Goal: Task Accomplishment & Management: Manage account settings

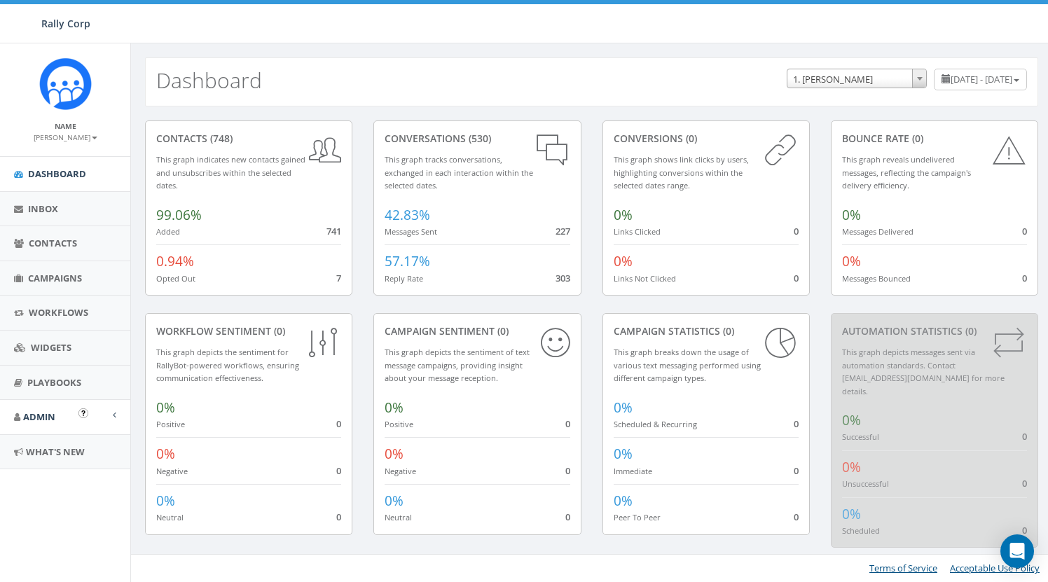
click at [40, 412] on span "Admin" at bounding box center [39, 417] width 32 height 13
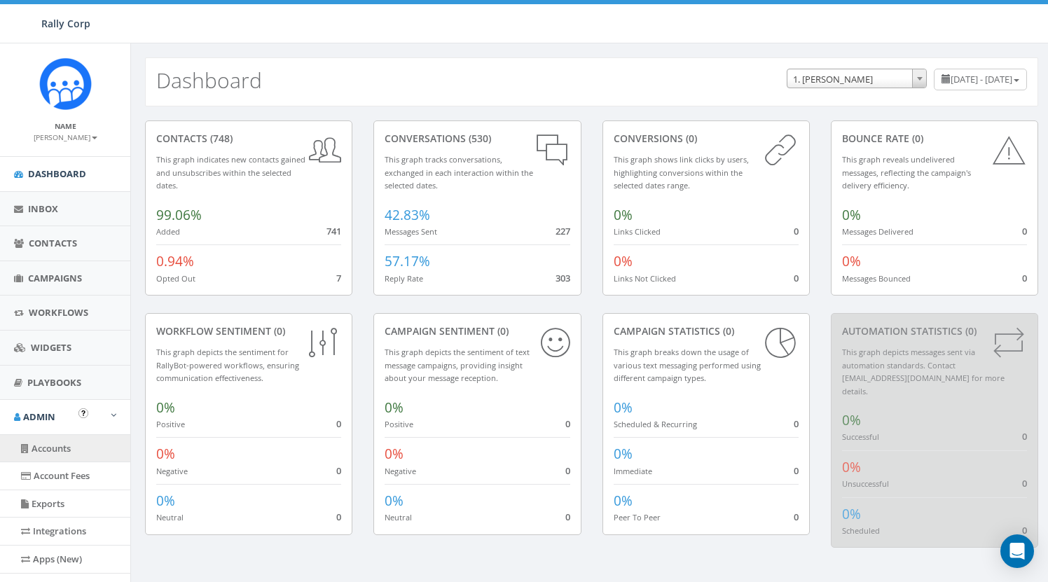
click at [53, 439] on link "Accounts" at bounding box center [65, 448] width 130 height 27
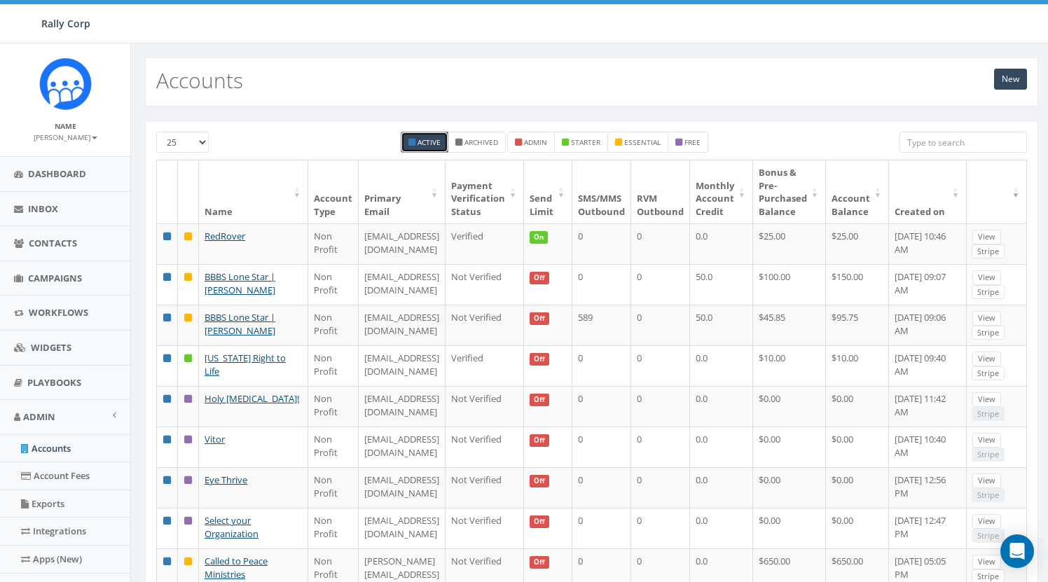
click at [959, 137] on input "search" at bounding box center [963, 142] width 127 height 21
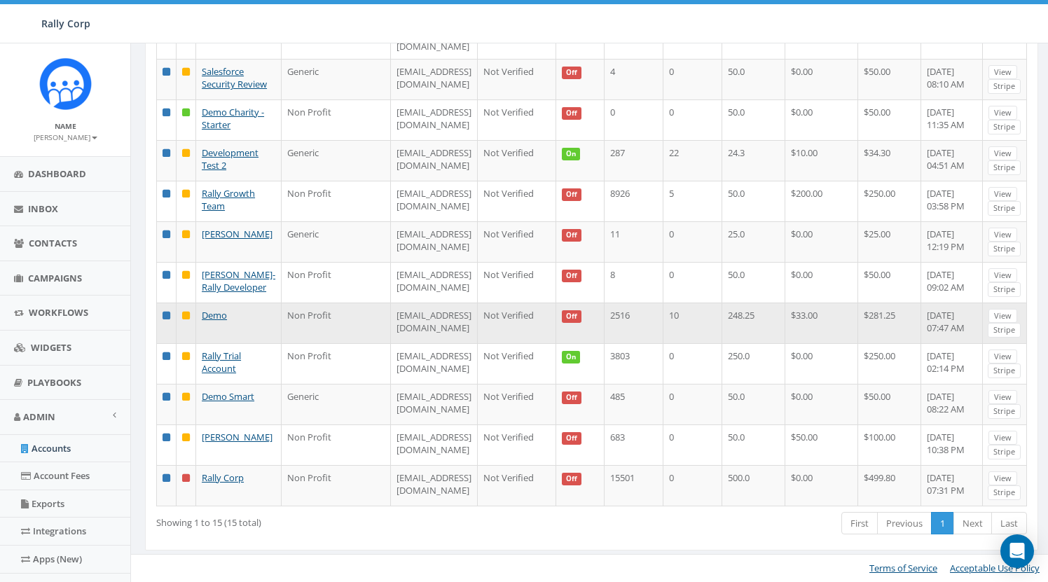
scroll to position [452, 0]
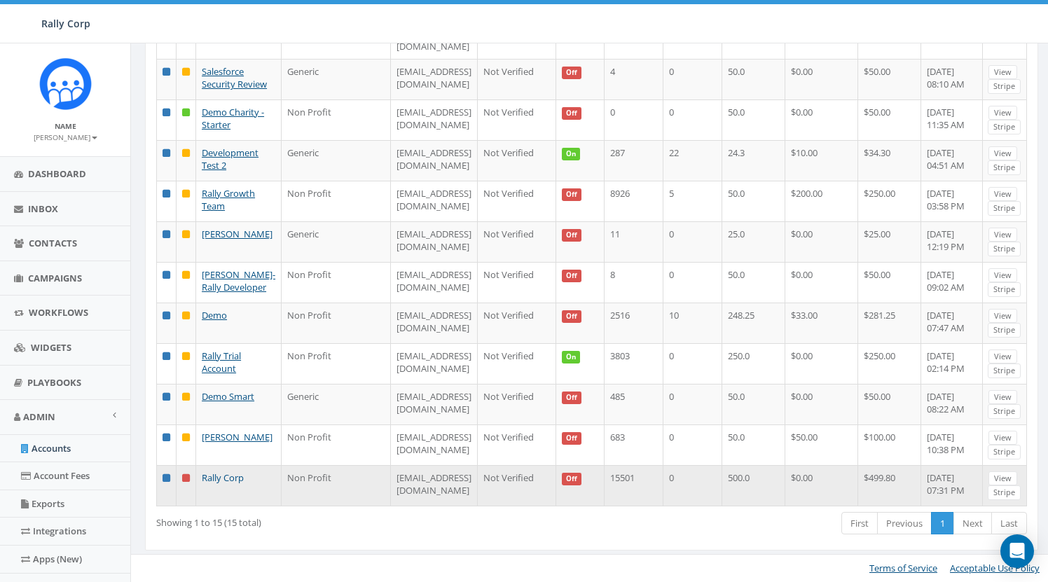
type input "rally"
click at [229, 471] on link "Rally Corp" at bounding box center [223, 477] width 42 height 13
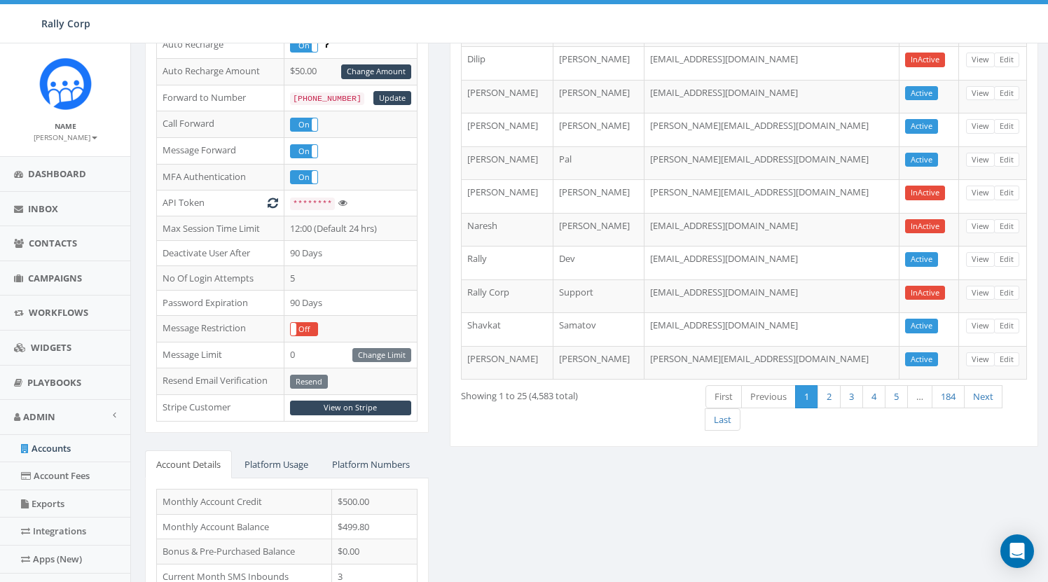
scroll to position [280, 0]
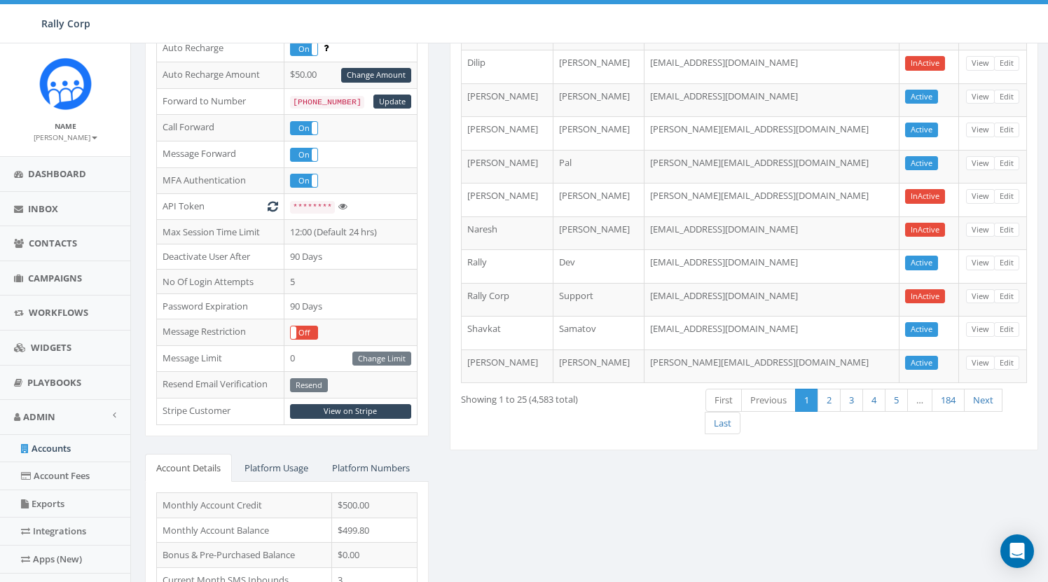
click at [142, 286] on div "ADMIN Edit Account Type Non Profit Account Balance $499.80 Recharge Account & B…" at bounding box center [287, 276] width 305 height 873
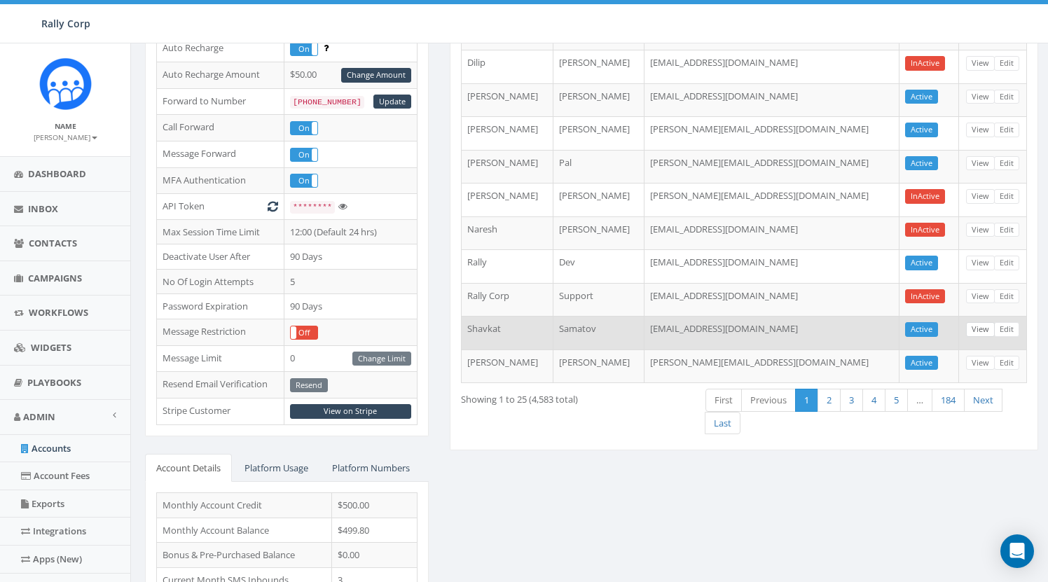
click at [981, 323] on link "View" at bounding box center [980, 329] width 29 height 15
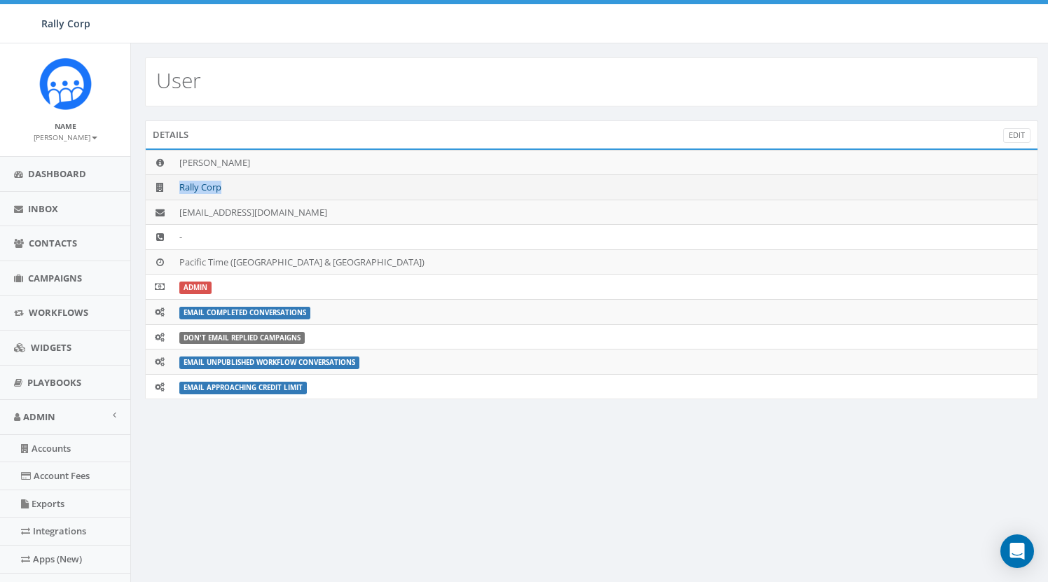
drag, startPoint x: 227, startPoint y: 189, endPoint x: 179, endPoint y: 188, distance: 47.6
click at [179, 188] on td "Rally Corp" at bounding box center [606, 187] width 864 height 25
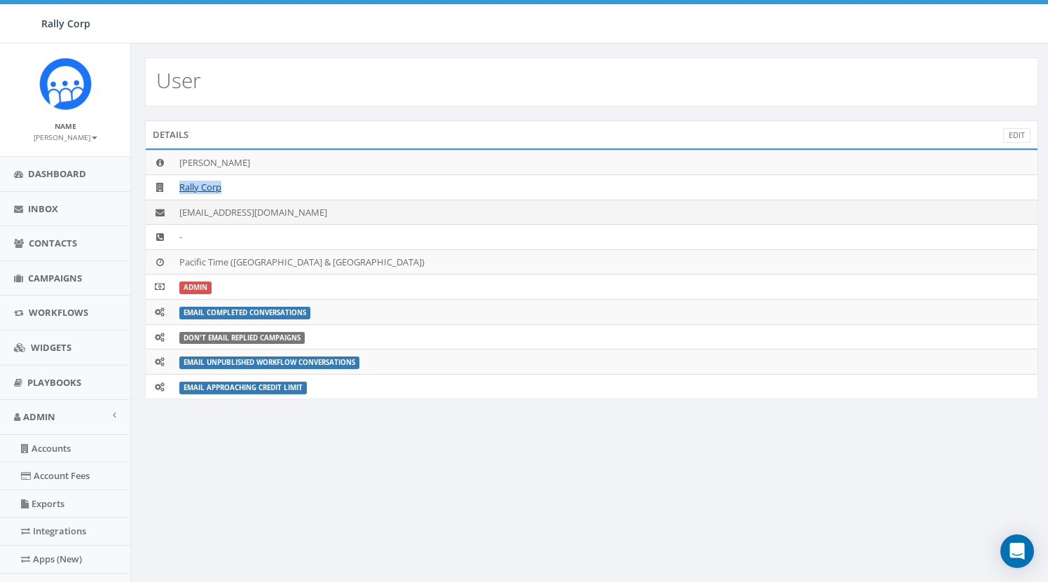
copy link "Rally Corp"
drag, startPoint x: 179, startPoint y: 213, endPoint x: 309, endPoint y: 212, distance: 130.3
click at [309, 212] on td "shavkat+admin@rallycorp.com" at bounding box center [606, 212] width 864 height 25
copy td "shavkat+admin@rallycorp.com"
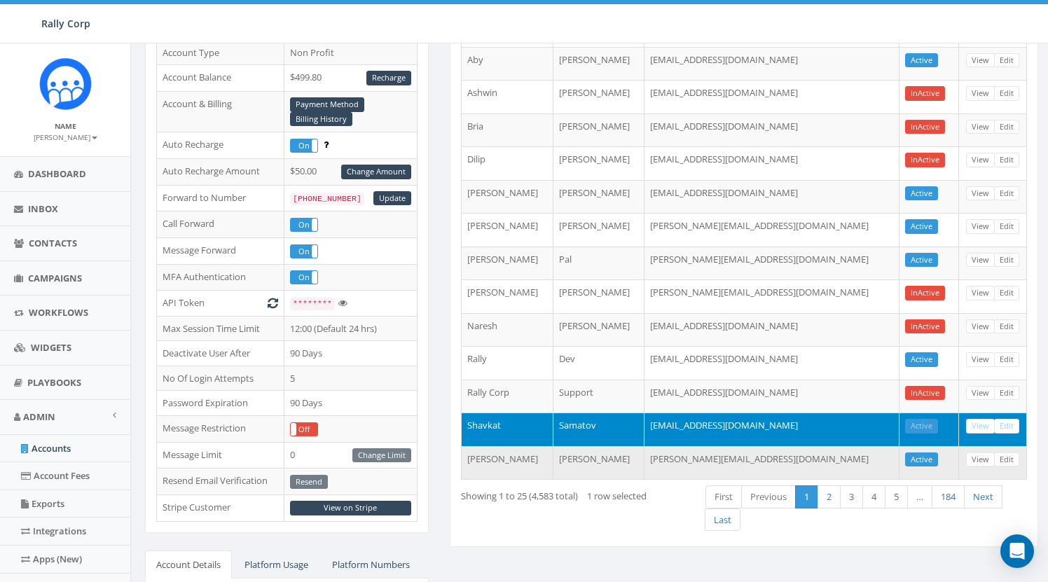
scroll to position [182, 0]
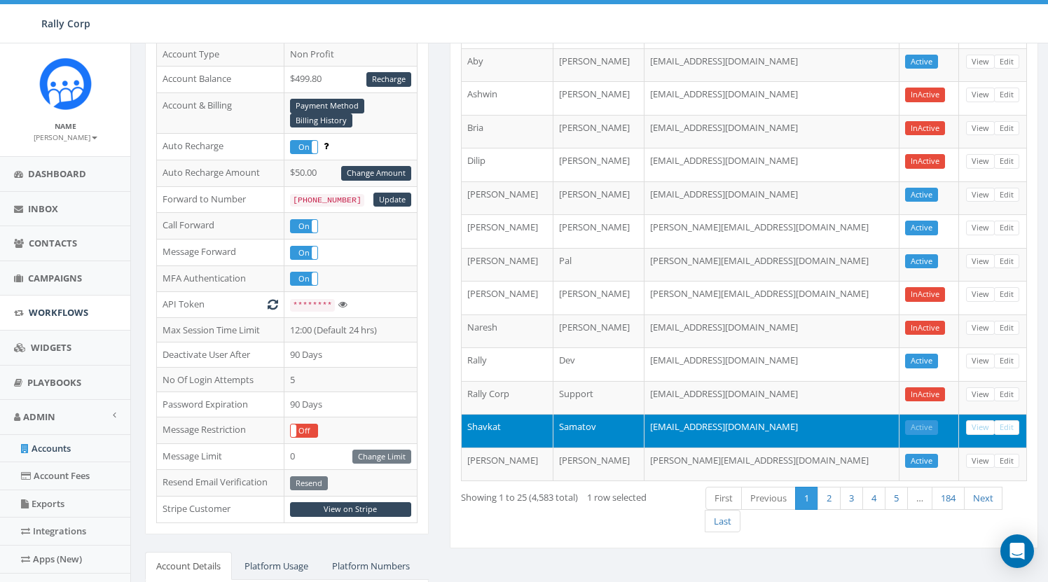
click at [78, 306] on span "Workflows" at bounding box center [59, 312] width 60 height 13
click at [58, 443] on link "Accounts" at bounding box center [65, 448] width 130 height 27
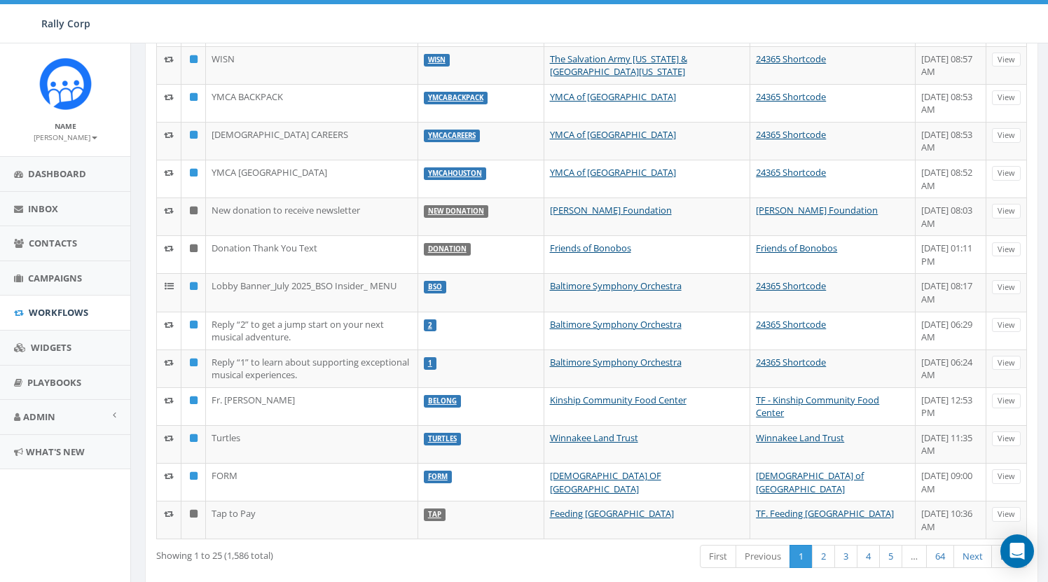
scroll to position [606, 0]
click at [941, 546] on link "64" at bounding box center [940, 557] width 28 height 23
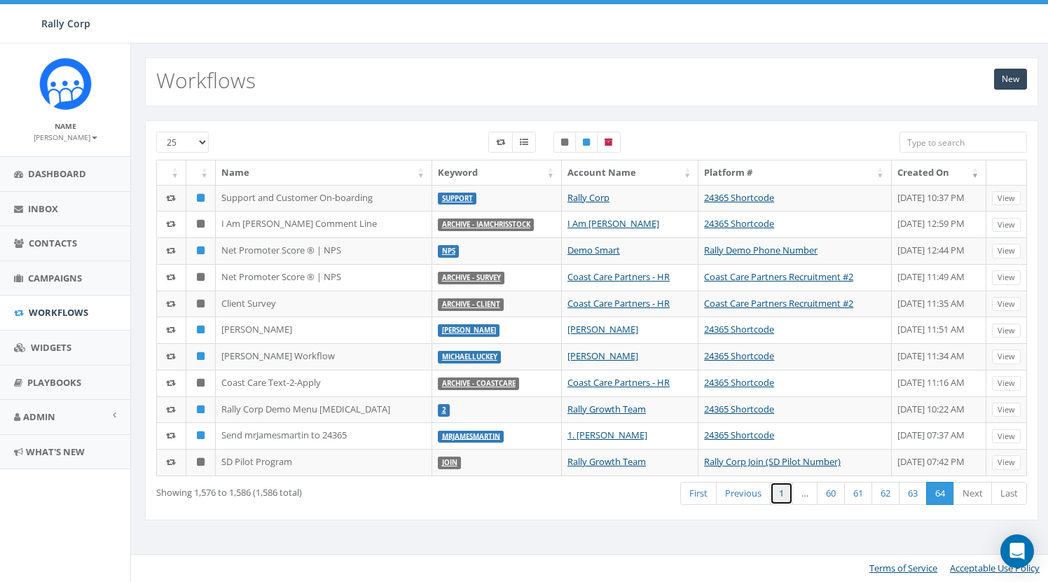
click at [783, 492] on link "1" at bounding box center [781, 493] width 23 height 23
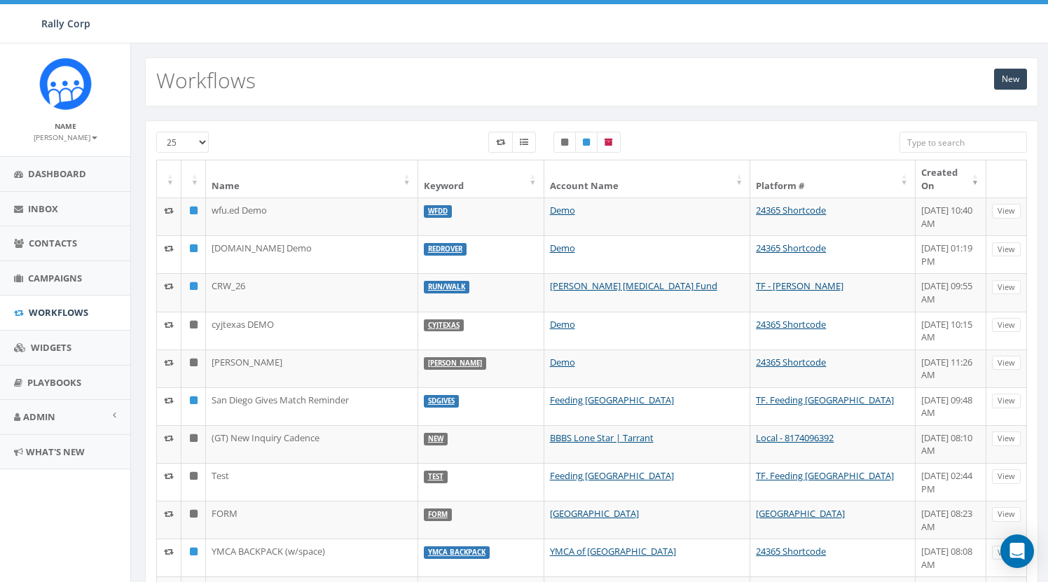
scroll to position [606, 0]
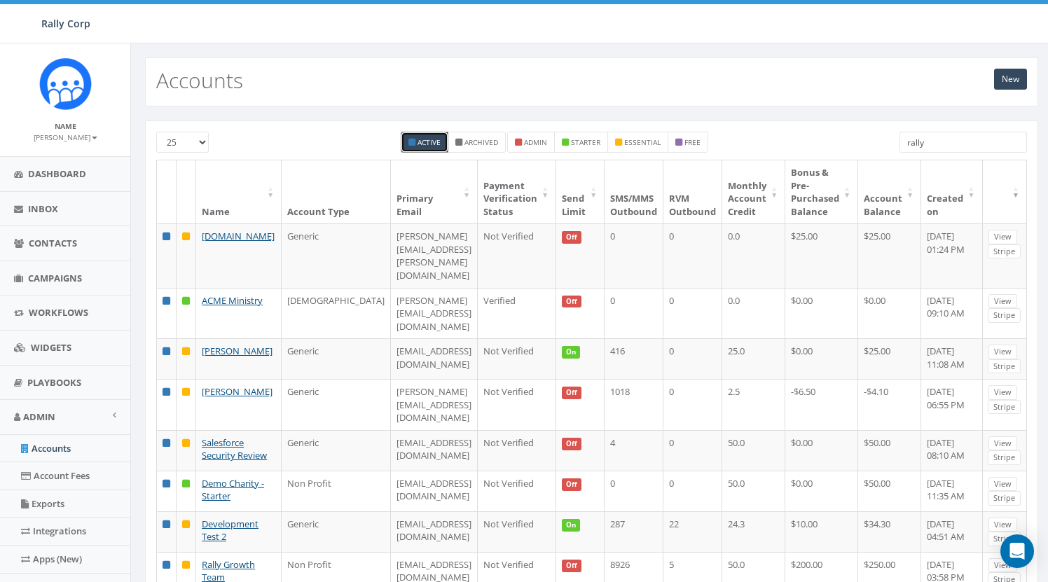
click at [965, 136] on input "rally" at bounding box center [963, 142] width 127 height 21
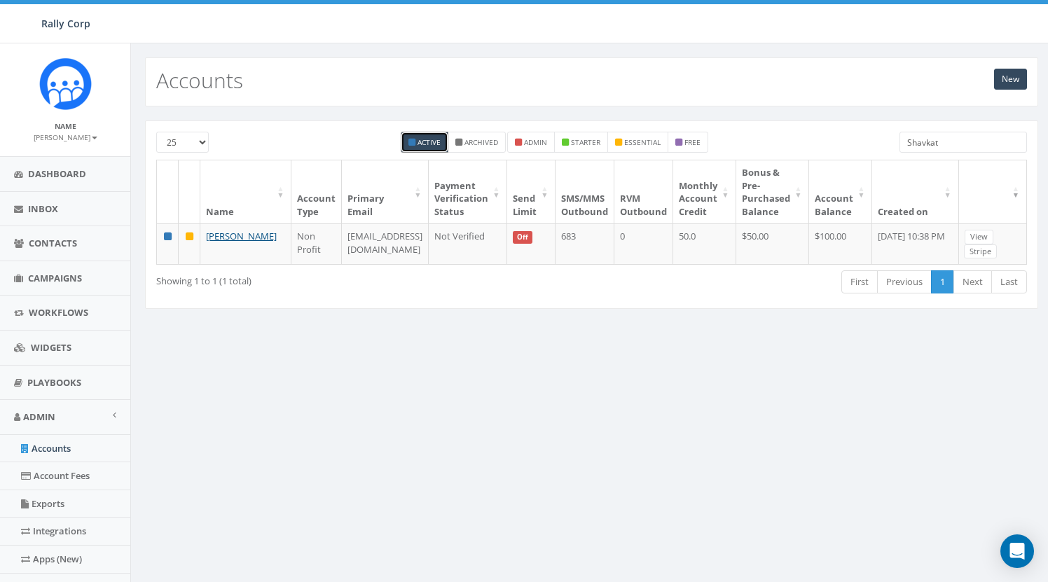
type input "Shavkat"
click at [586, 352] on div "New Accounts 25 50 100 Active Archived admin starter essential free Shavkat Nam…" at bounding box center [591, 437] width 922 height 788
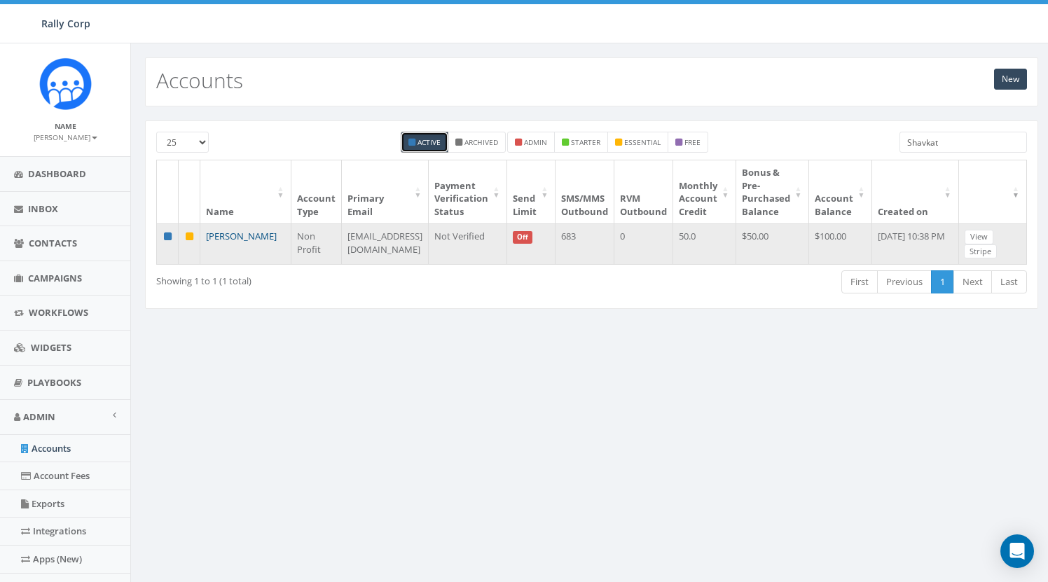
click at [235, 242] on link "[PERSON_NAME]" at bounding box center [241, 236] width 71 height 13
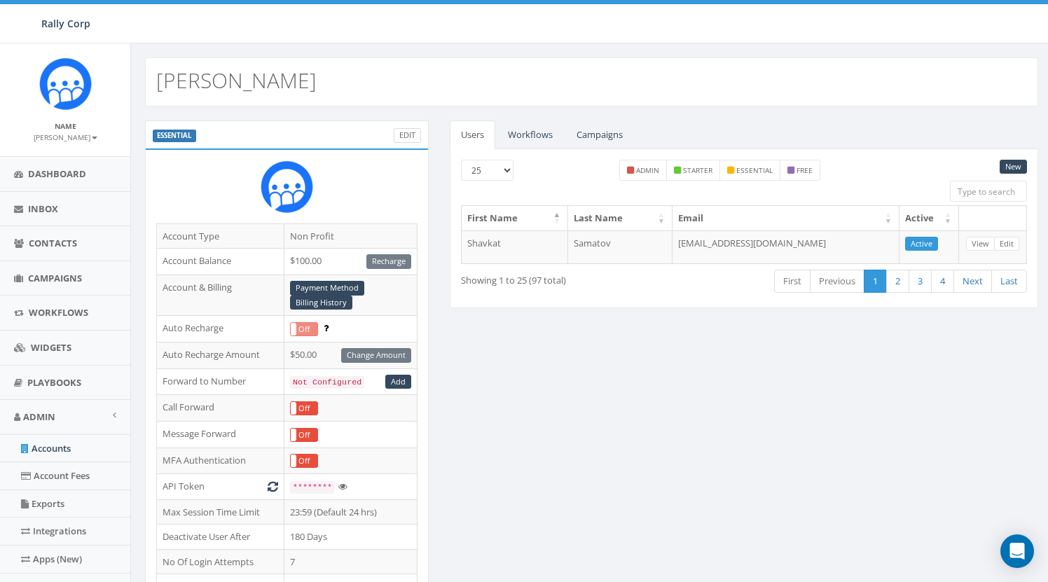
click at [412, 137] on link "Edit" at bounding box center [407, 135] width 27 height 15
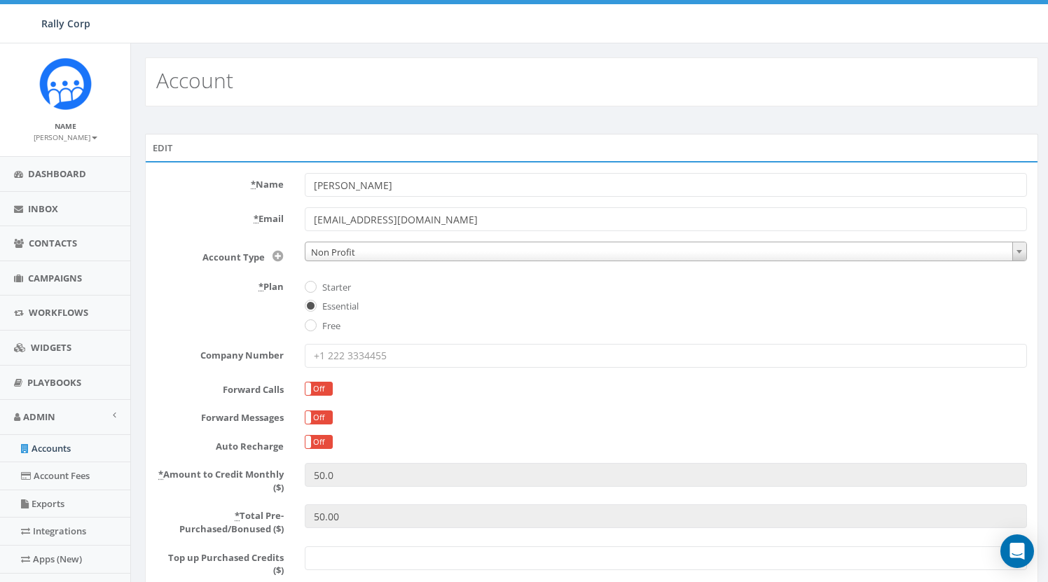
click at [381, 177] on input "[PERSON_NAME]" at bounding box center [666, 185] width 722 height 24
type input "Shavkat Enterprise"
click at [53, 445] on link "Accounts" at bounding box center [65, 448] width 130 height 27
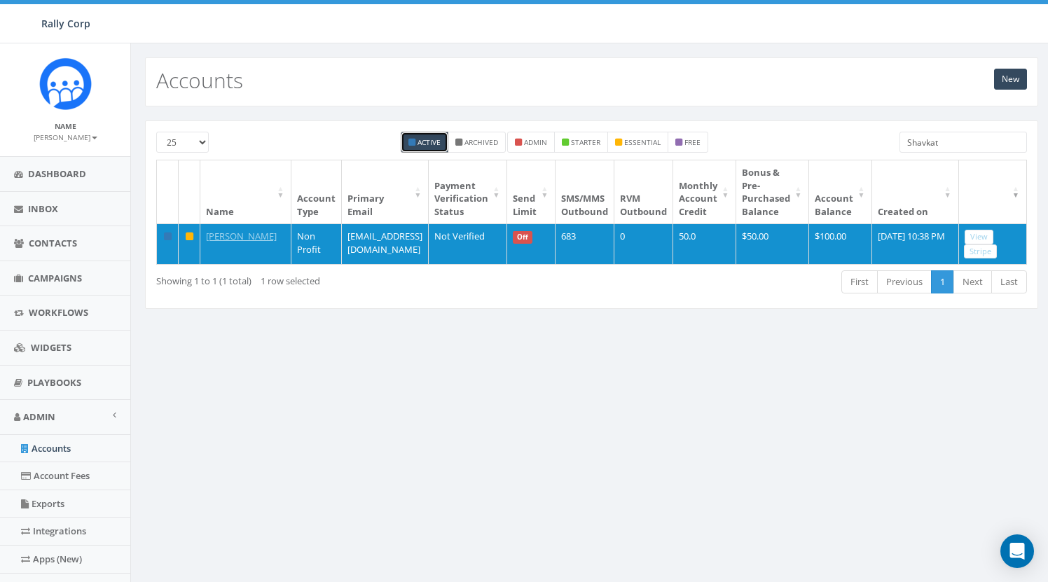
click at [971, 144] on input "Shavkat" at bounding box center [963, 142] width 127 height 21
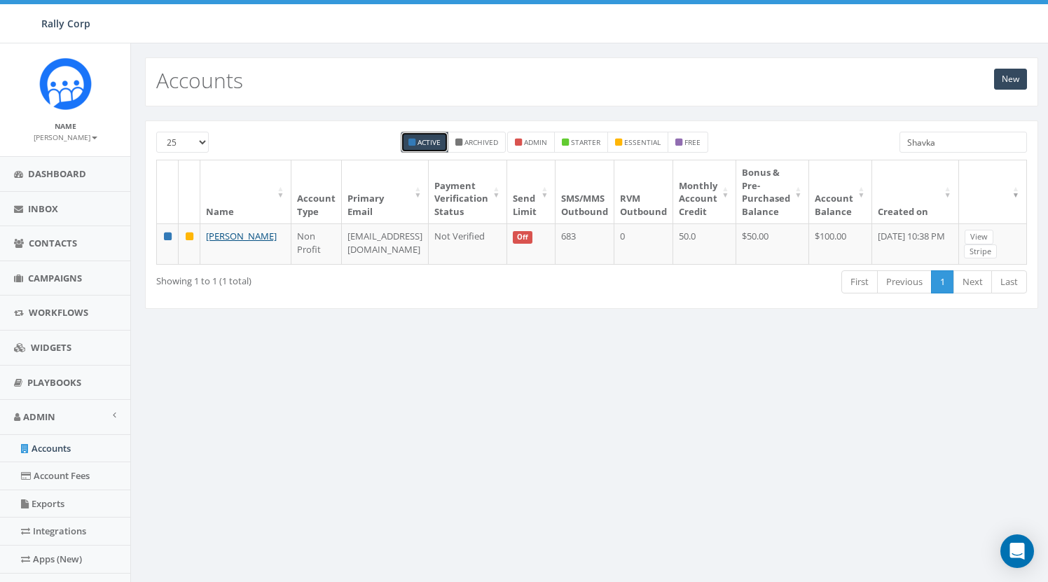
type input "Shavkat"
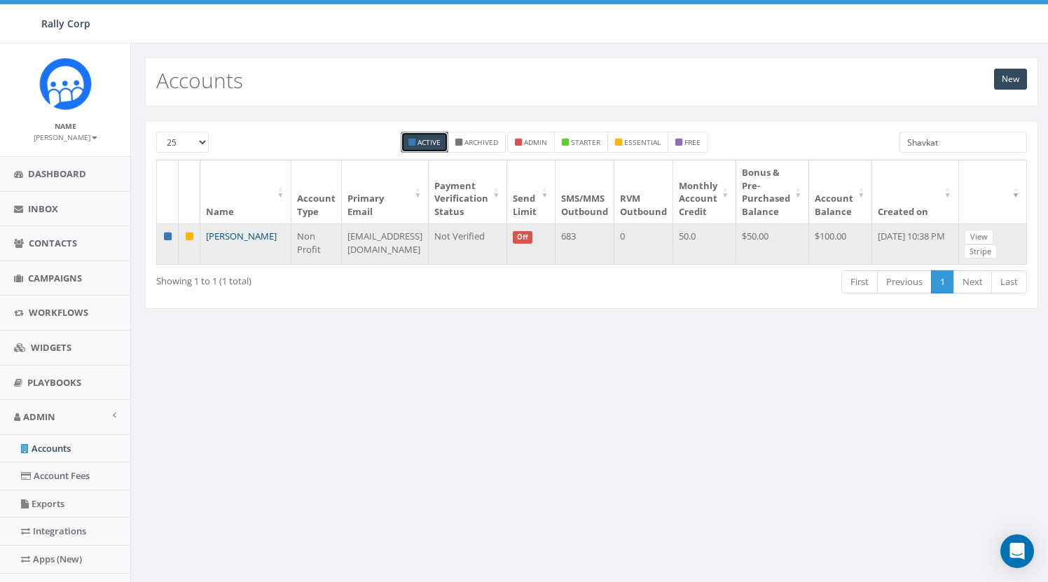
click at [223, 242] on link "[PERSON_NAME]" at bounding box center [241, 236] width 71 height 13
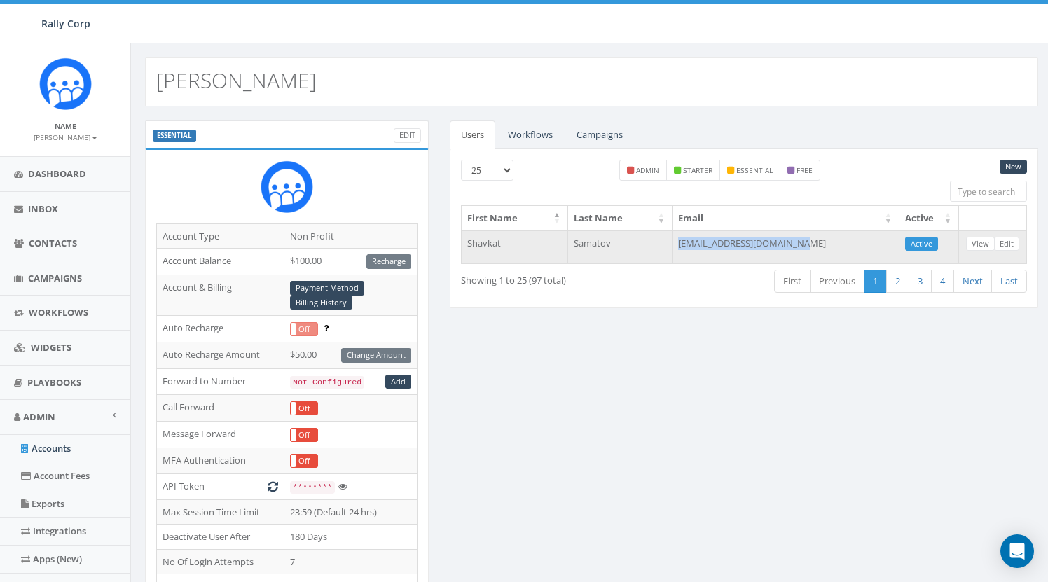
drag, startPoint x: 696, startPoint y: 244, endPoint x: 838, endPoint y: 237, distance: 142.4
click at [838, 237] on td "[EMAIL_ADDRESS][DOMAIN_NAME]" at bounding box center [786, 247] width 227 height 34
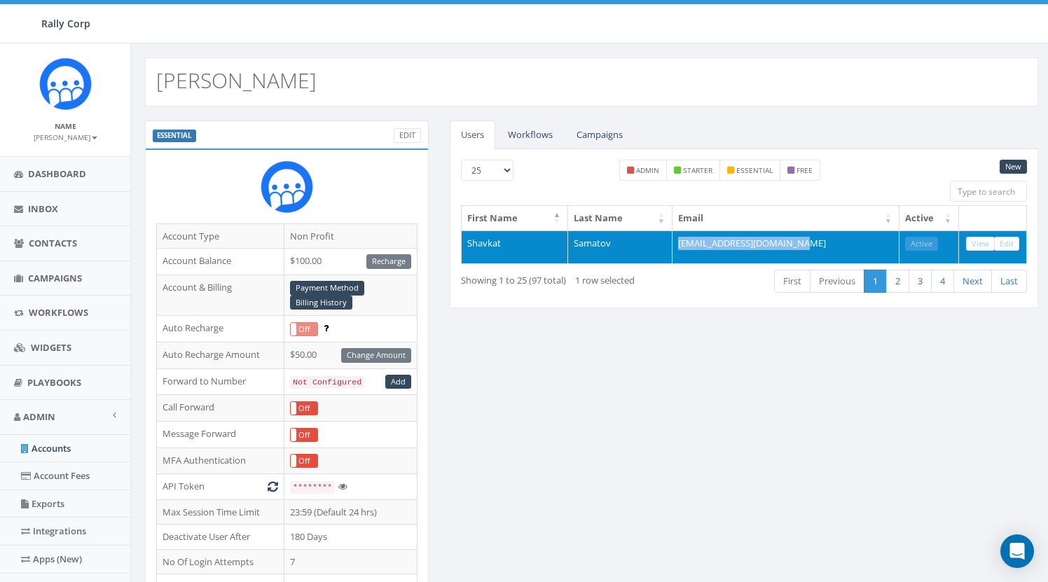
copy td "[EMAIL_ADDRESS][DOMAIN_NAME]"
click at [771, 245] on td "[EMAIL_ADDRESS][DOMAIN_NAME]" at bounding box center [786, 247] width 227 height 34
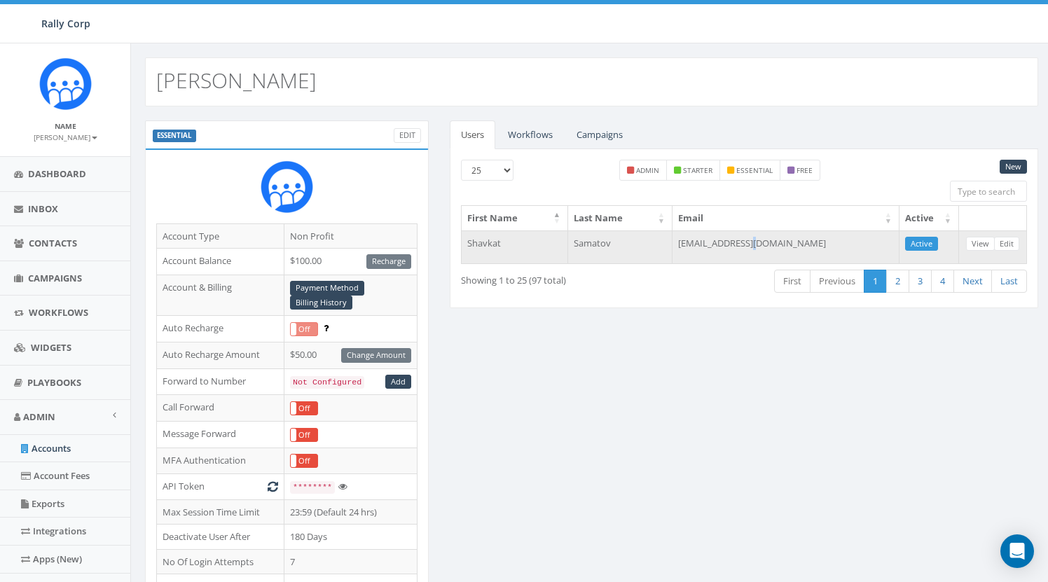
click at [771, 245] on td "[EMAIL_ADDRESS][DOMAIN_NAME]" at bounding box center [786, 247] width 227 height 34
click at [736, 240] on td "[EMAIL_ADDRESS][DOMAIN_NAME]" at bounding box center [786, 247] width 227 height 34
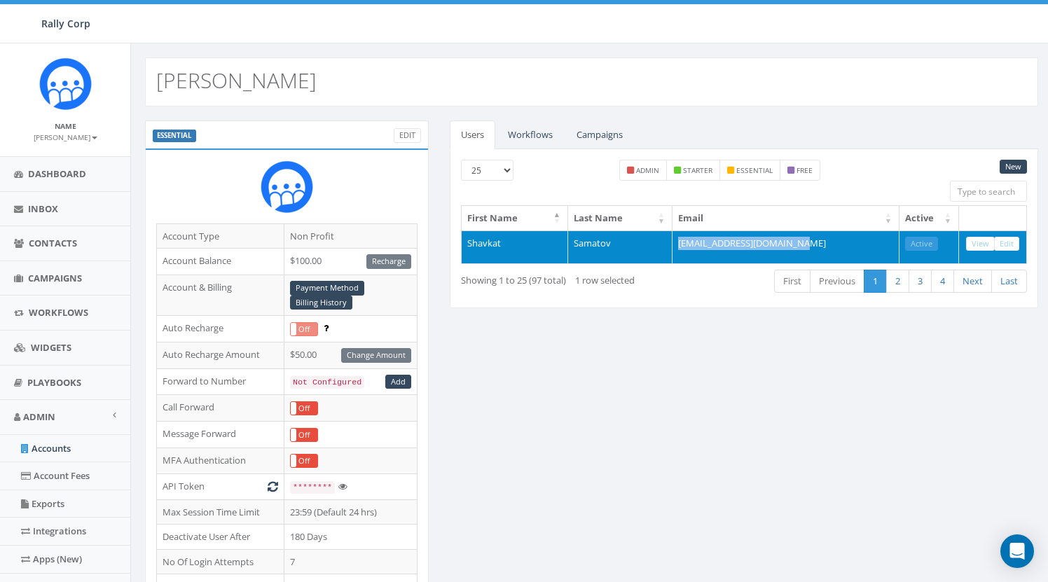
drag, startPoint x: 696, startPoint y: 242, endPoint x: 822, endPoint y: 237, distance: 125.5
click at [822, 237] on td "[EMAIL_ADDRESS][DOMAIN_NAME]" at bounding box center [786, 247] width 227 height 34
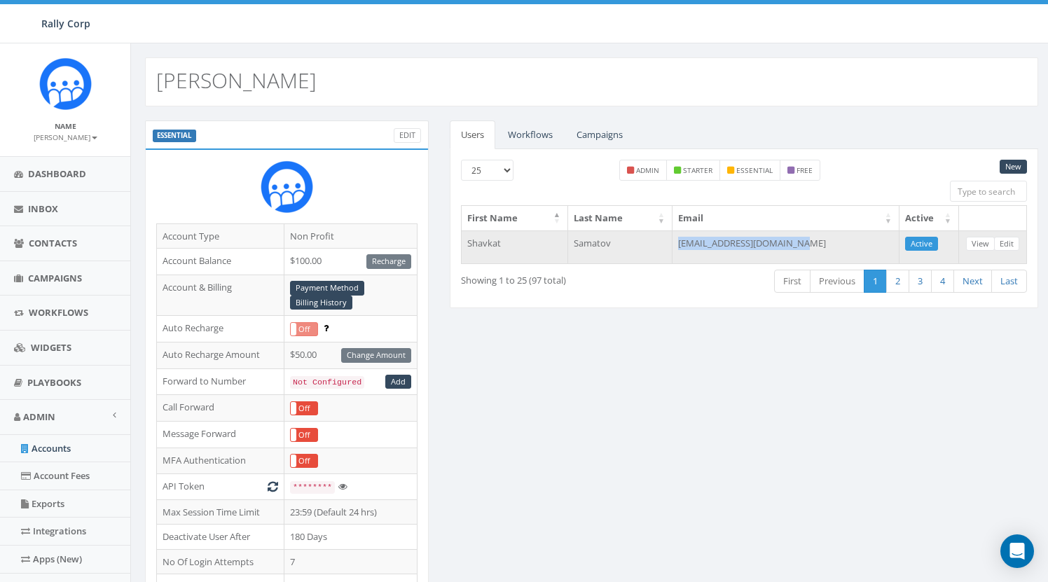
copy td "[EMAIL_ADDRESS][DOMAIN_NAME]"
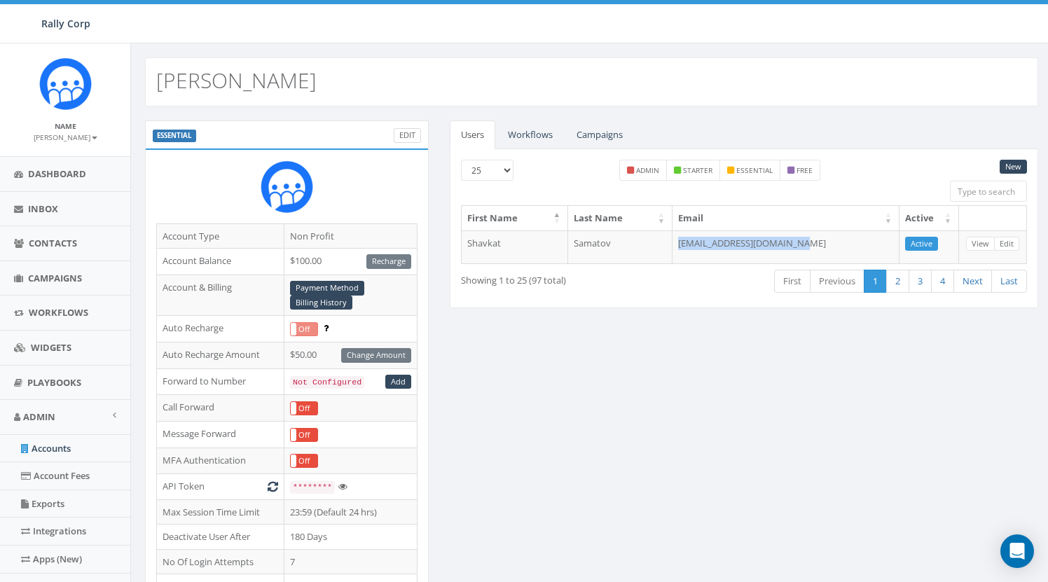
click at [413, 132] on link "Edit" at bounding box center [407, 135] width 27 height 15
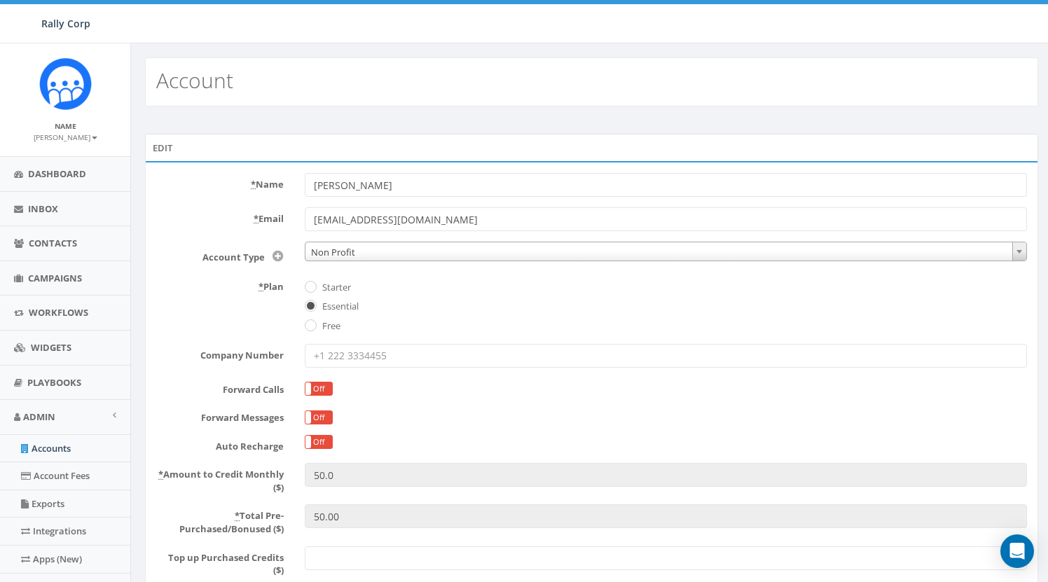
click at [425, 210] on input "shavkat@rallycorp.com" at bounding box center [666, 219] width 722 height 24
paste input ".samatov@gmail"
type input "[EMAIL_ADDRESS][DOMAIN_NAME]"
click at [409, 191] on input "[PERSON_NAME]" at bounding box center [666, 185] width 722 height 24
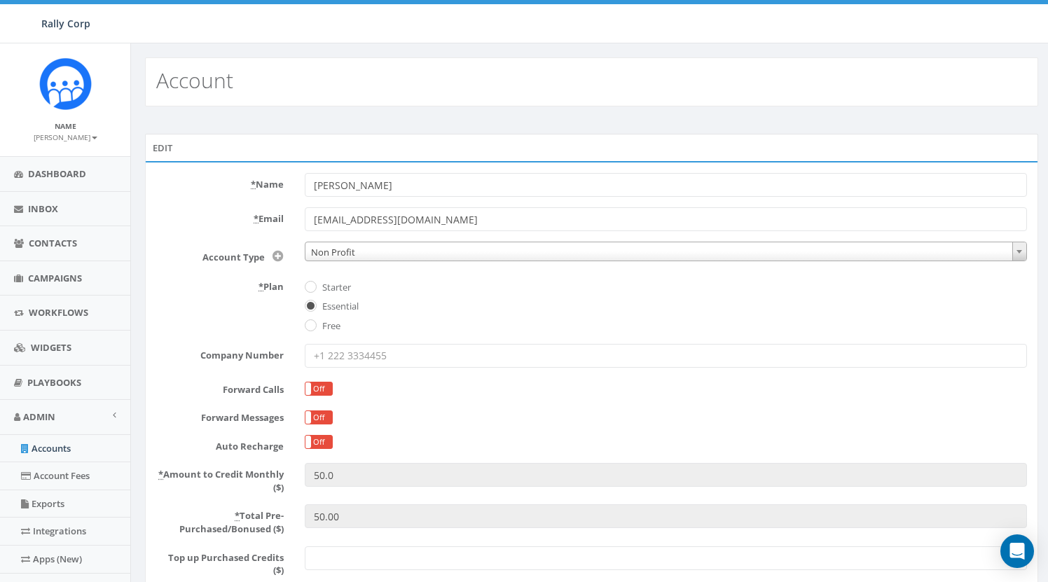
click at [409, 191] on input "[PERSON_NAME]" at bounding box center [666, 185] width 722 height 24
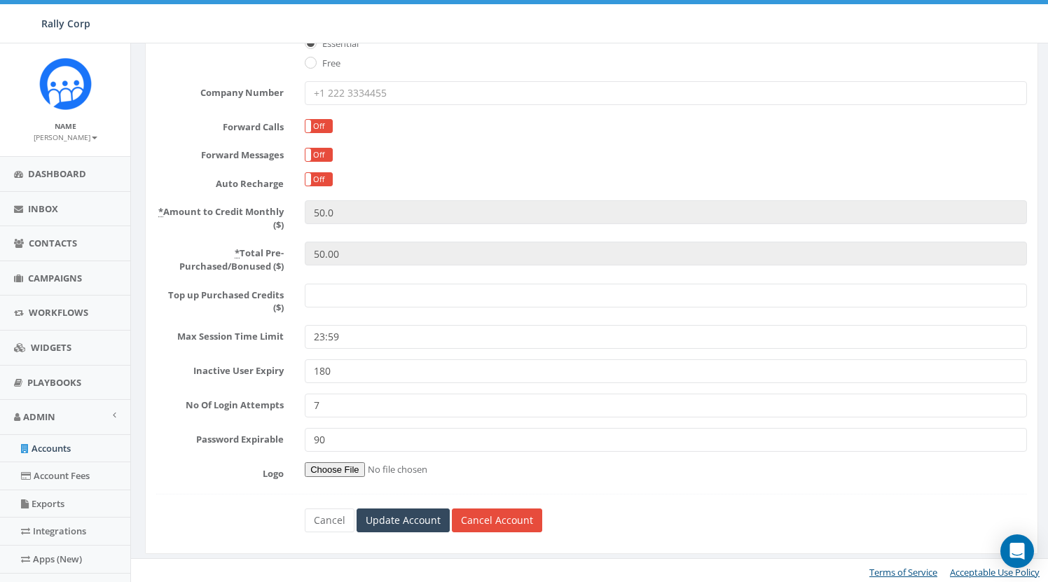
scroll to position [262, 0]
type input "Shavkat Inc."
click at [397, 518] on input "Update Account" at bounding box center [403, 521] width 93 height 24
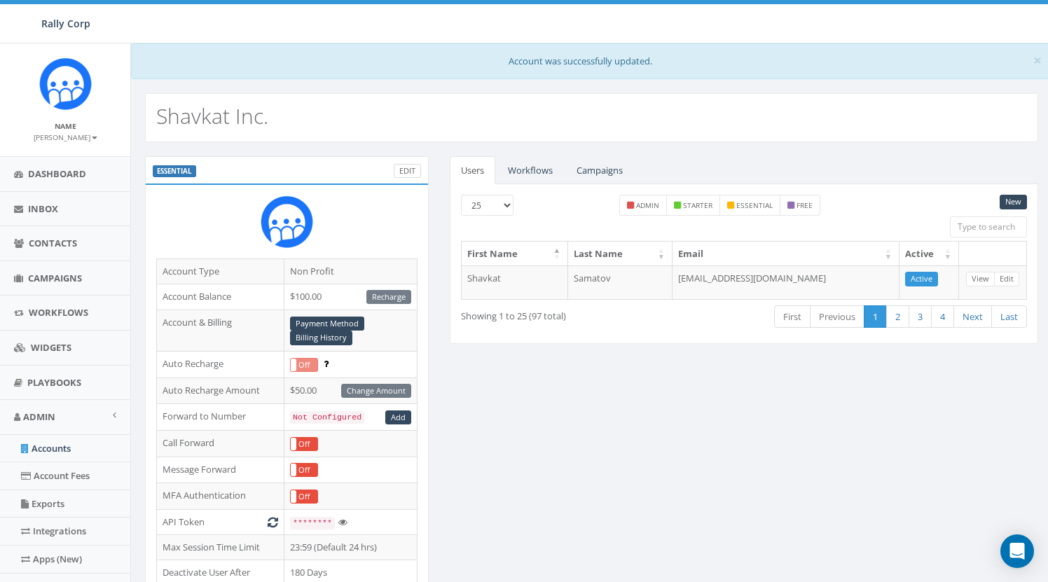
click at [415, 166] on link "Edit" at bounding box center [407, 171] width 27 height 15
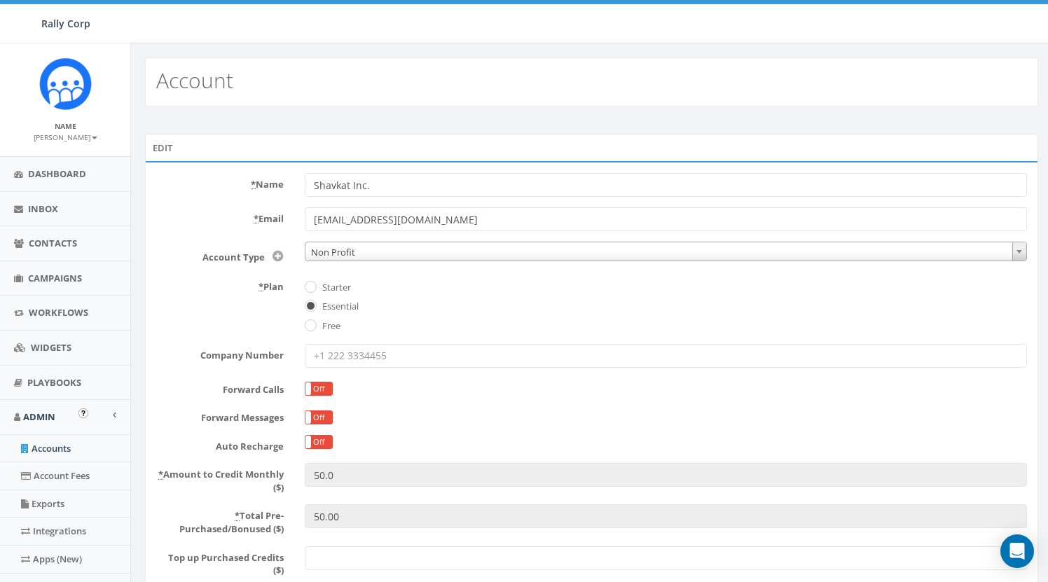
click at [70, 443] on link "Accounts" at bounding box center [65, 448] width 130 height 27
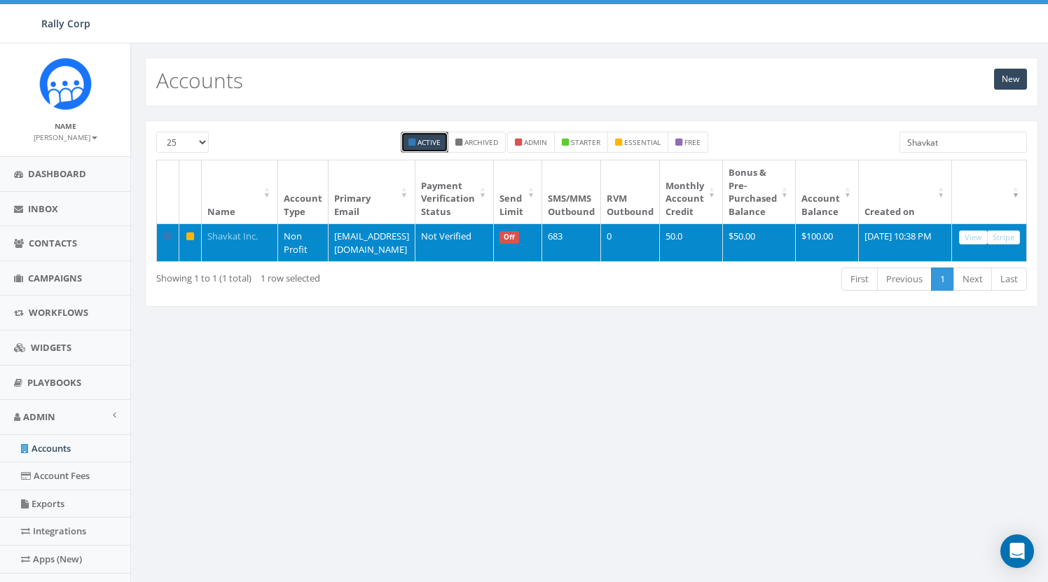
click at [242, 233] on link "Shavkat Inc." at bounding box center [232, 236] width 50 height 13
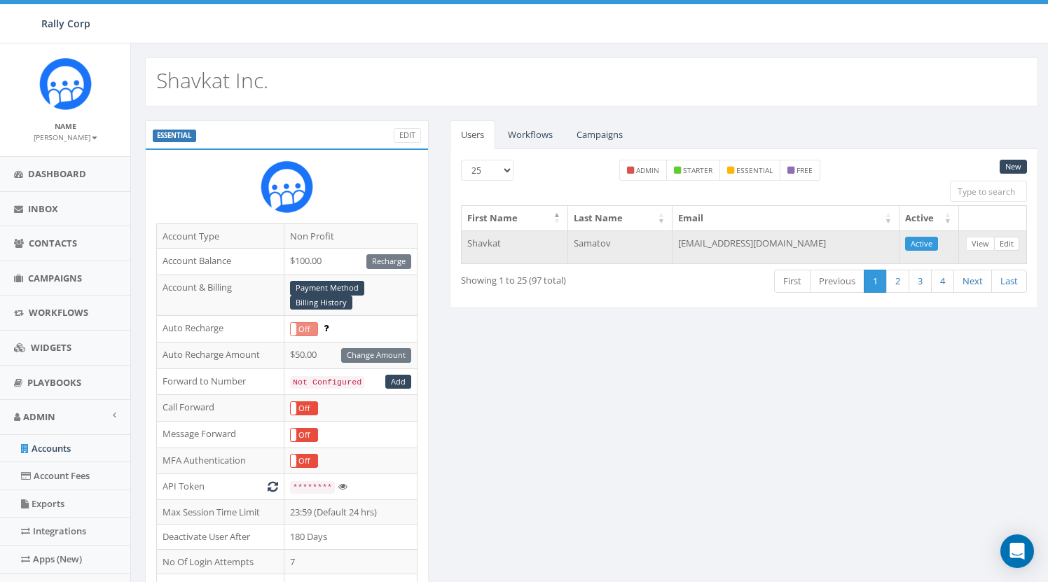
click at [1009, 244] on link "Edit" at bounding box center [1006, 244] width 25 height 15
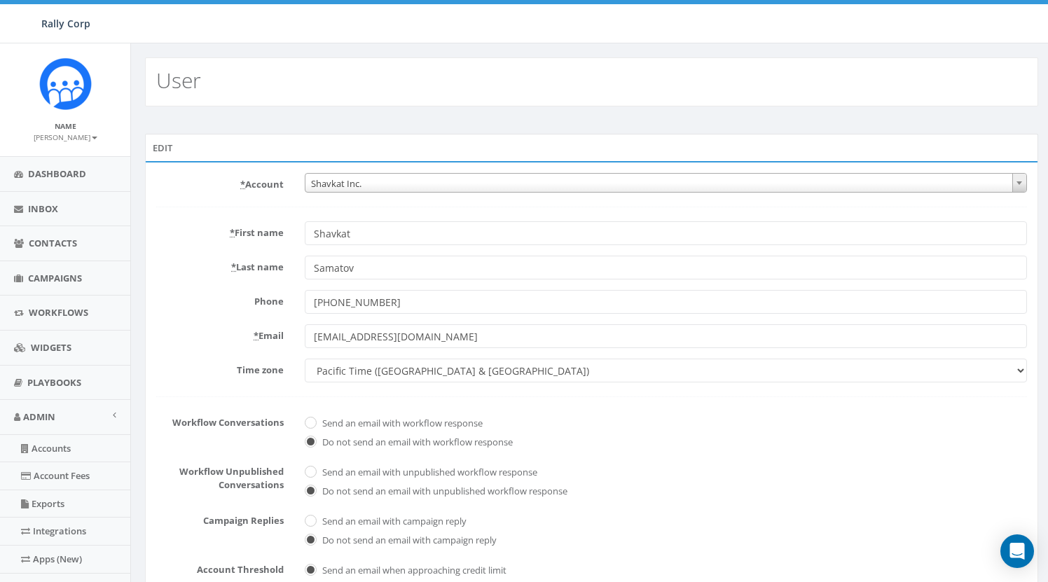
click at [382, 270] on input "Samatov" at bounding box center [666, 268] width 722 height 24
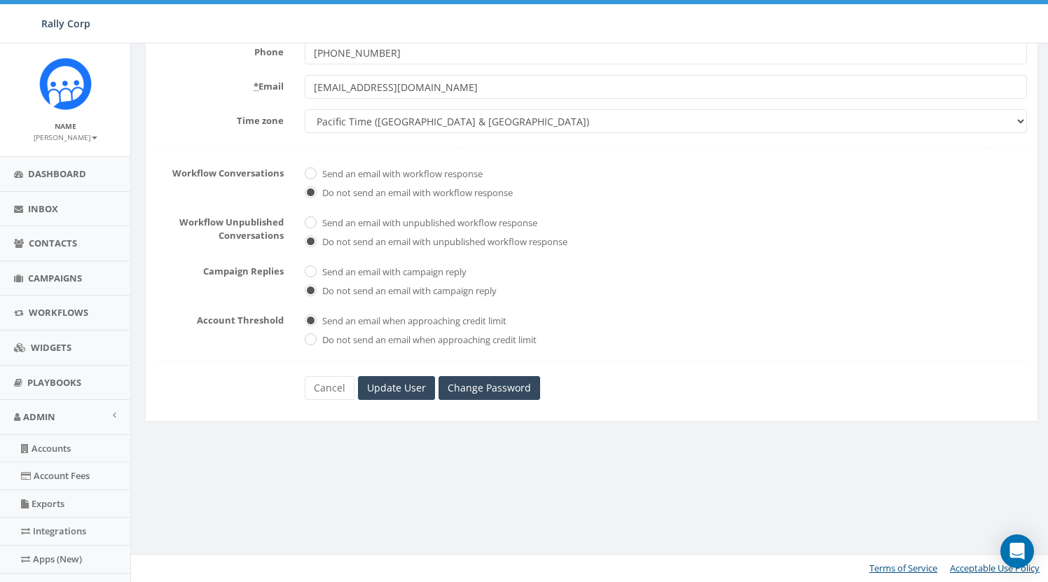
scroll to position [249, 0]
type input "Inc."
click at [414, 392] on input "Update User" at bounding box center [396, 388] width 77 height 24
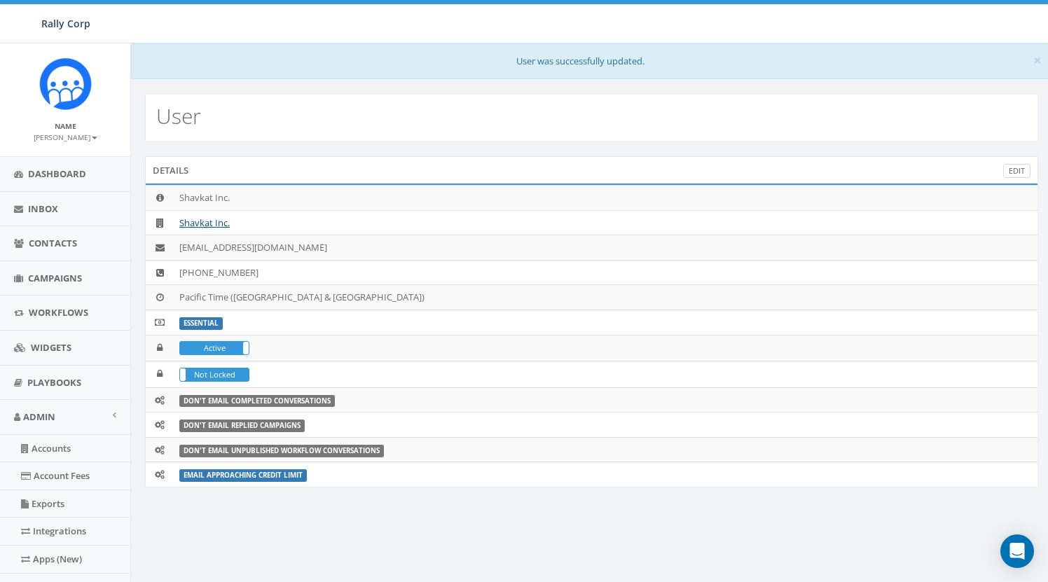
click at [1015, 171] on link "Edit" at bounding box center [1016, 171] width 27 height 15
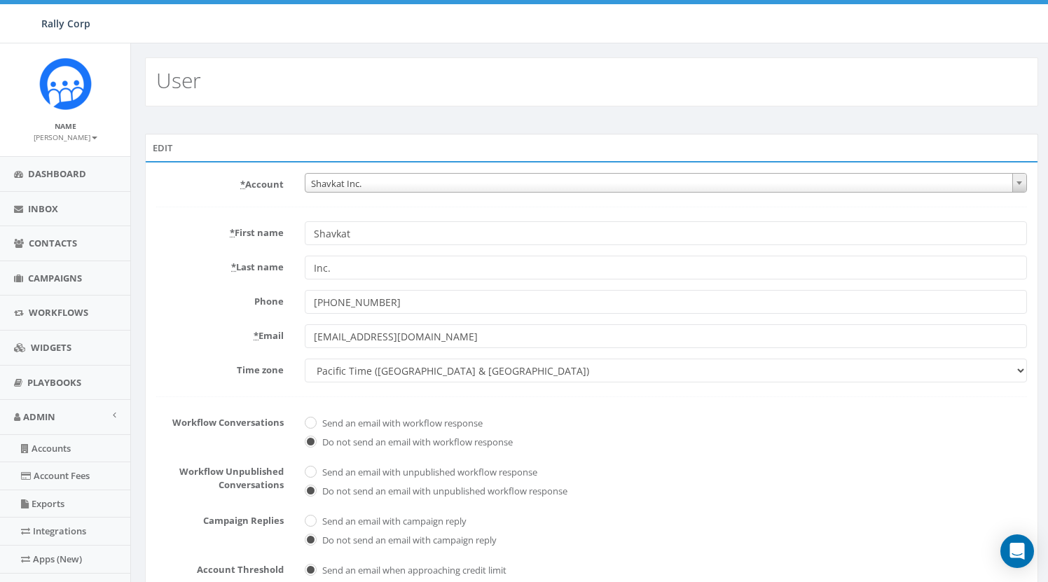
click at [397, 260] on input "Inc." at bounding box center [666, 268] width 722 height 24
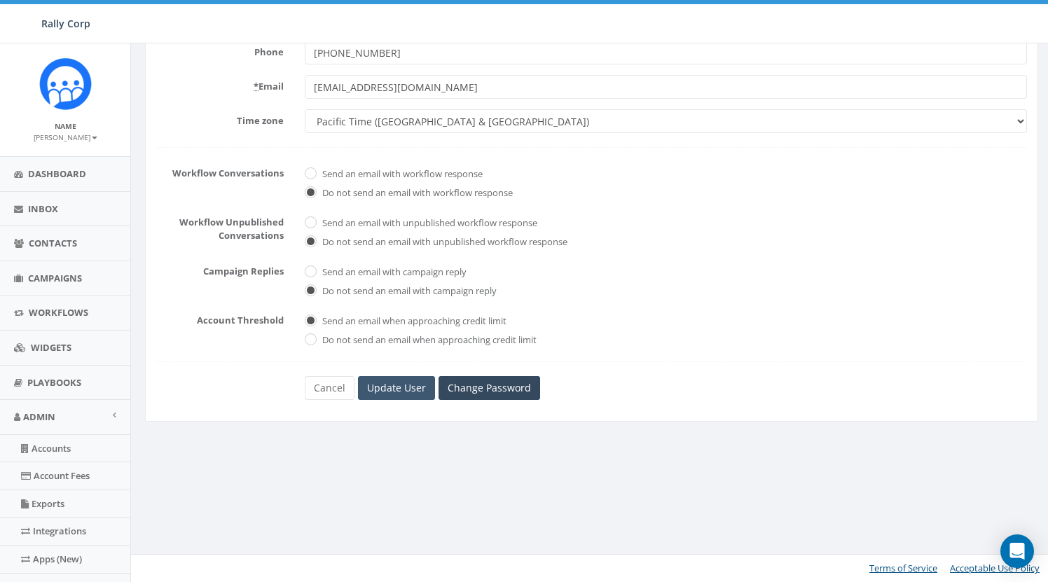
scroll to position [249, 0]
type input "Gmail"
click at [394, 388] on input "Update User" at bounding box center [396, 388] width 77 height 24
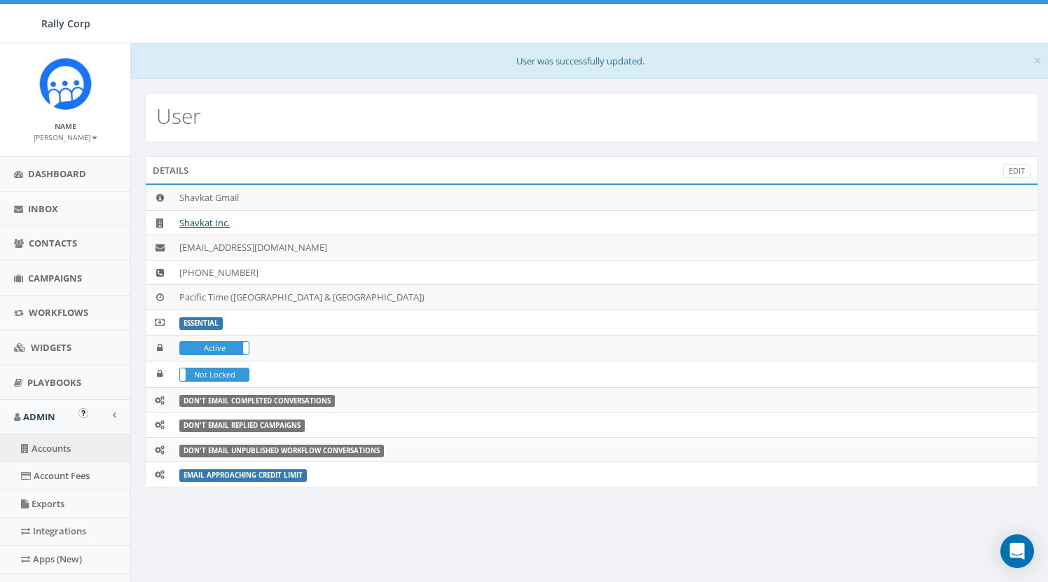
click at [56, 446] on link "Accounts" at bounding box center [65, 448] width 130 height 27
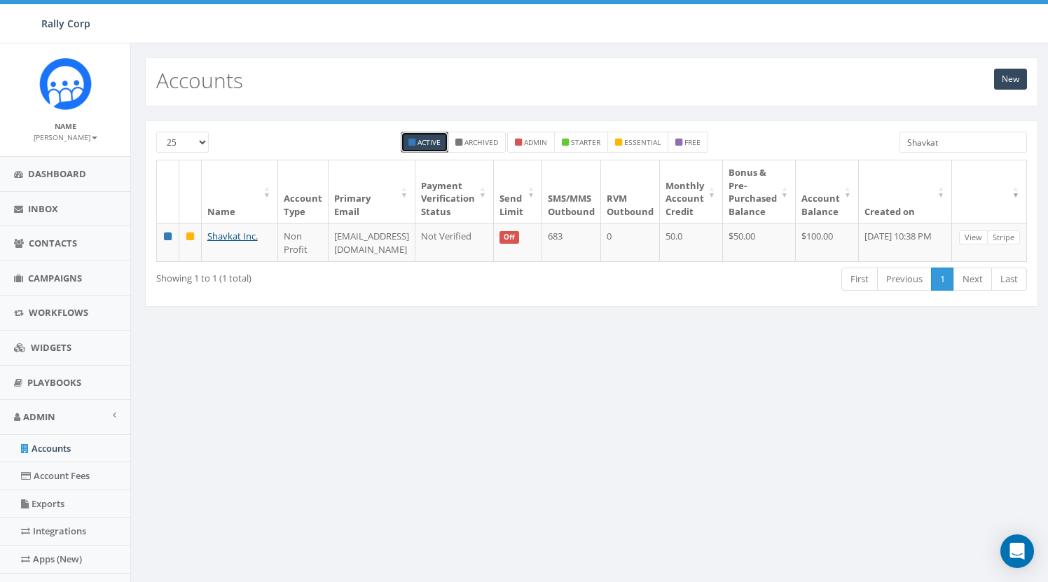
click at [961, 144] on input "Shavkat" at bounding box center [963, 142] width 127 height 21
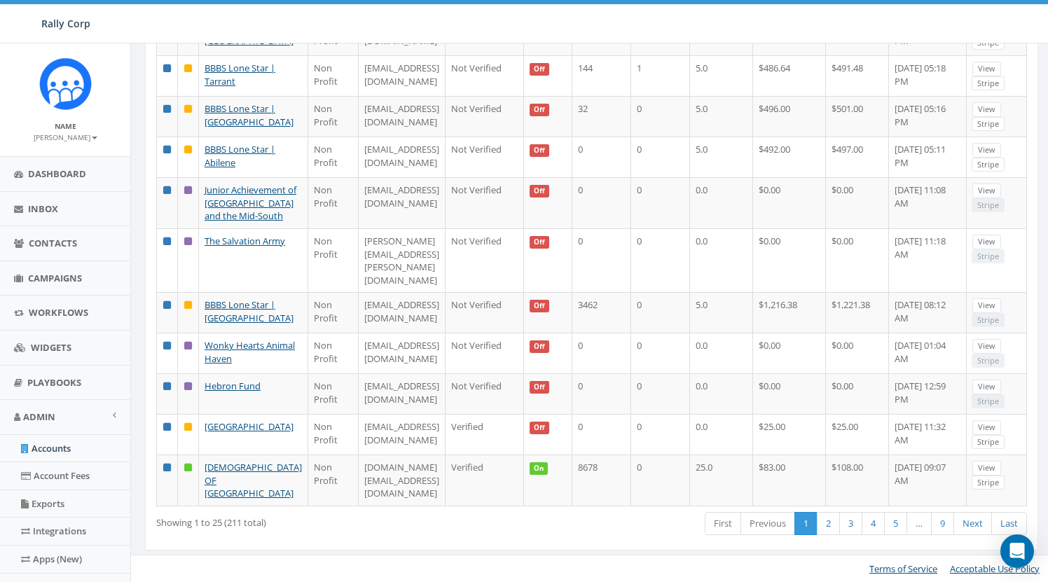
scroll to position [1009, 0]
click at [823, 523] on link "2" at bounding box center [828, 523] width 23 height 23
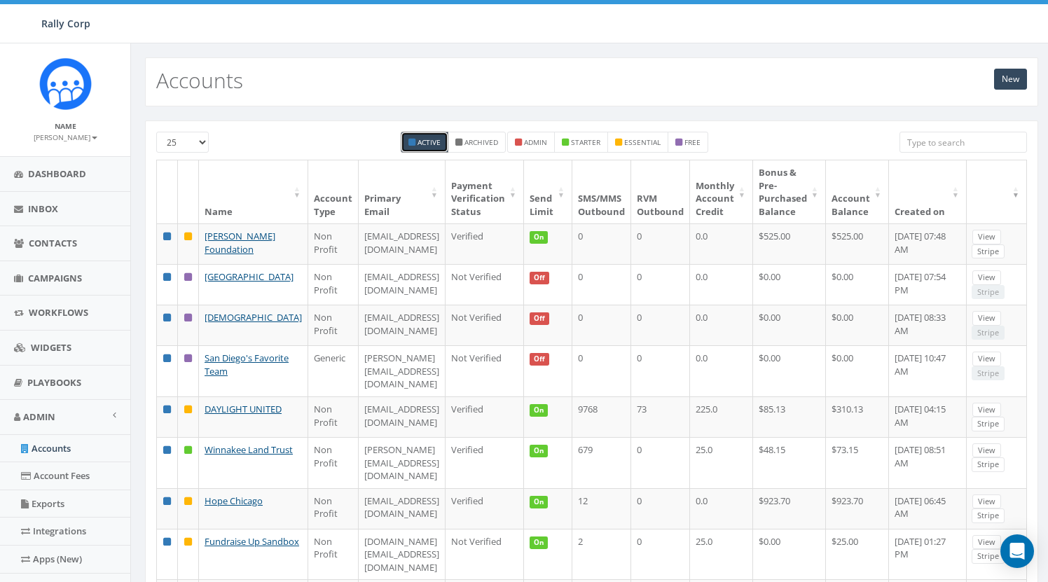
scroll to position [0, 0]
click at [984, 142] on input "search" at bounding box center [963, 142] width 127 height 21
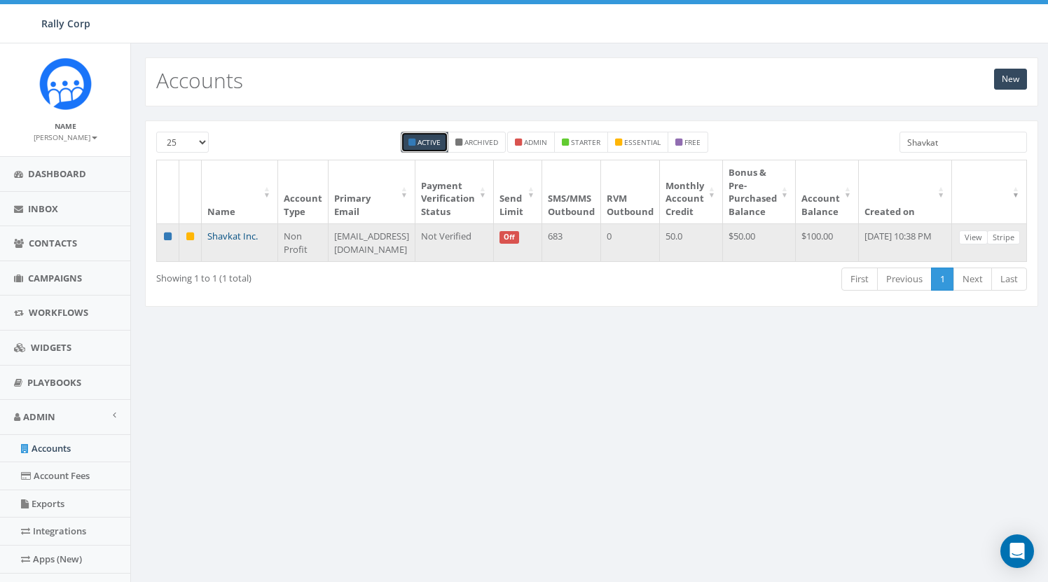
type input "Shavkat"
click at [240, 234] on link "Shavkat Inc." at bounding box center [232, 236] width 50 height 13
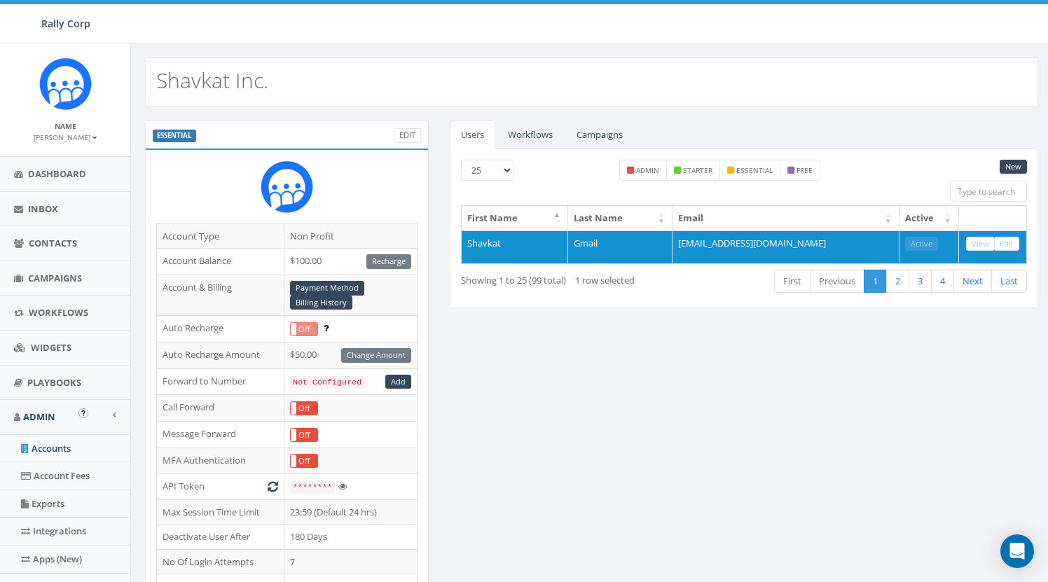
click at [57, 443] on link "Accounts" at bounding box center [65, 448] width 130 height 27
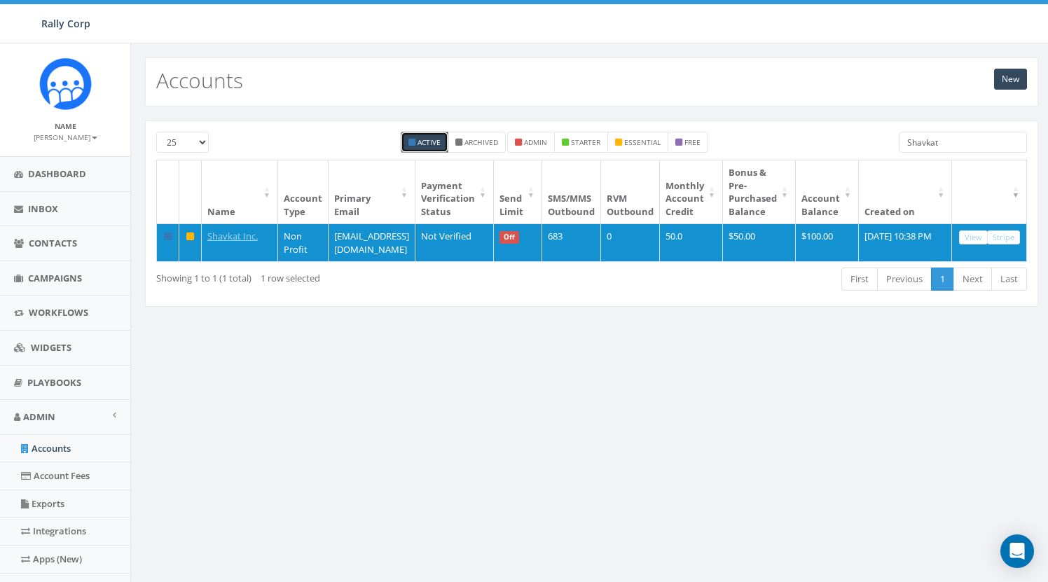
click at [943, 148] on input "Shavkat" at bounding box center [963, 142] width 127 height 21
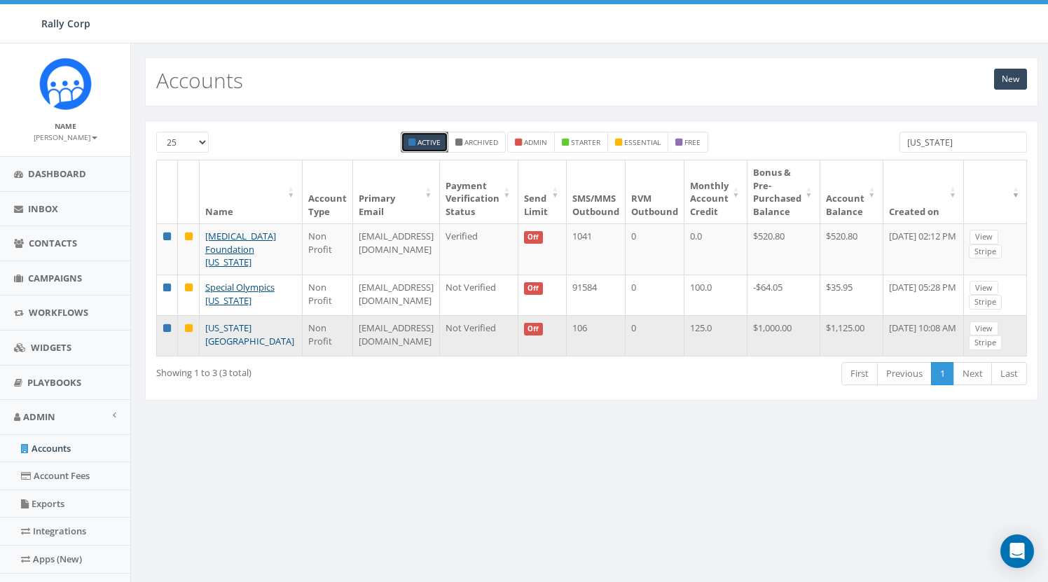
type input "[US_STATE]"
click at [222, 347] on link "[US_STATE][GEOGRAPHIC_DATA]" at bounding box center [249, 335] width 89 height 26
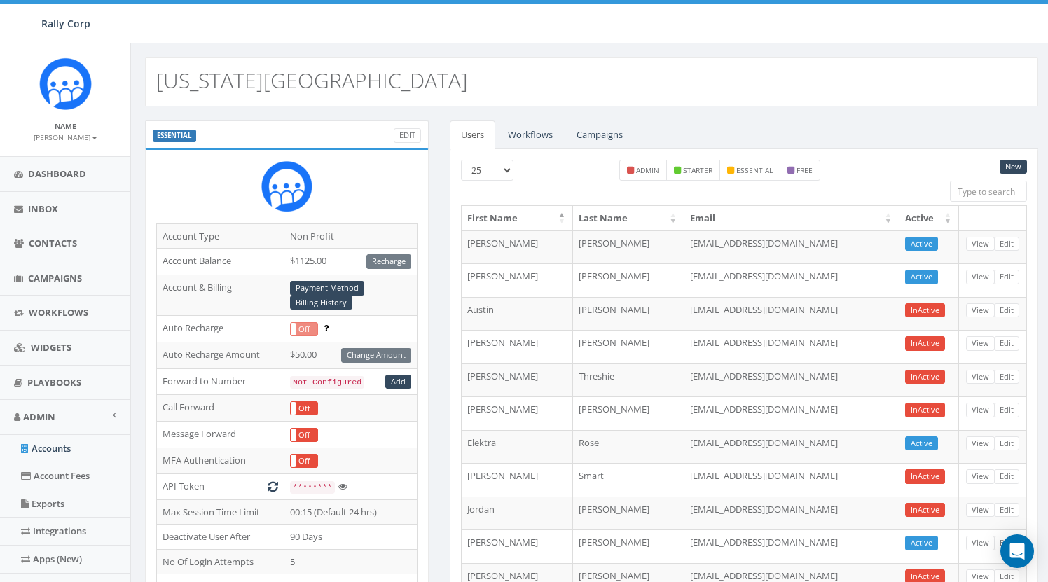
click at [442, 329] on div "Users Workflows Campaigns New 25 50 100 admin starter essential free First Name…" at bounding box center [743, 467] width 609 height 694
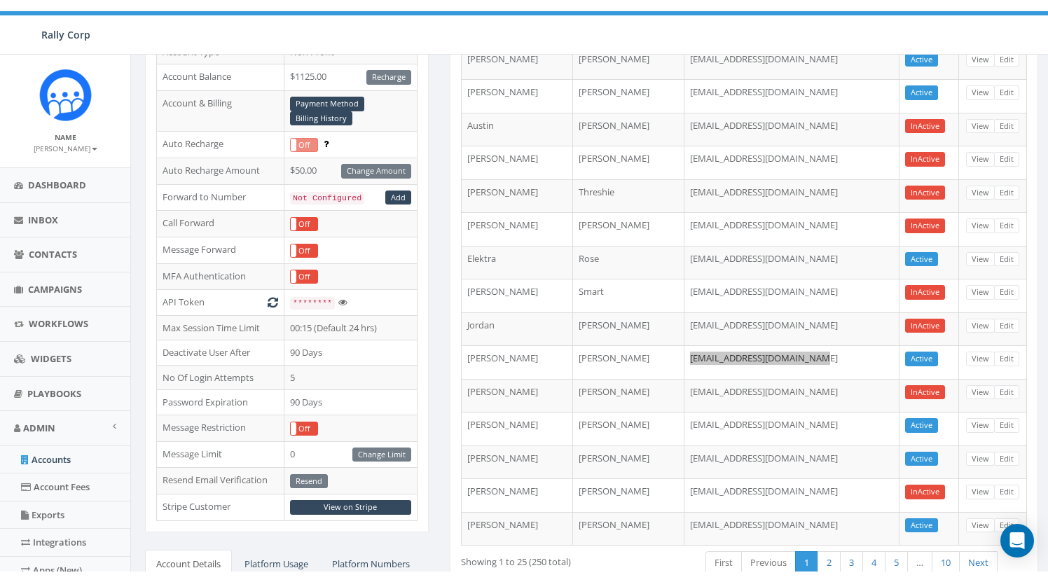
scroll to position [205, 0]
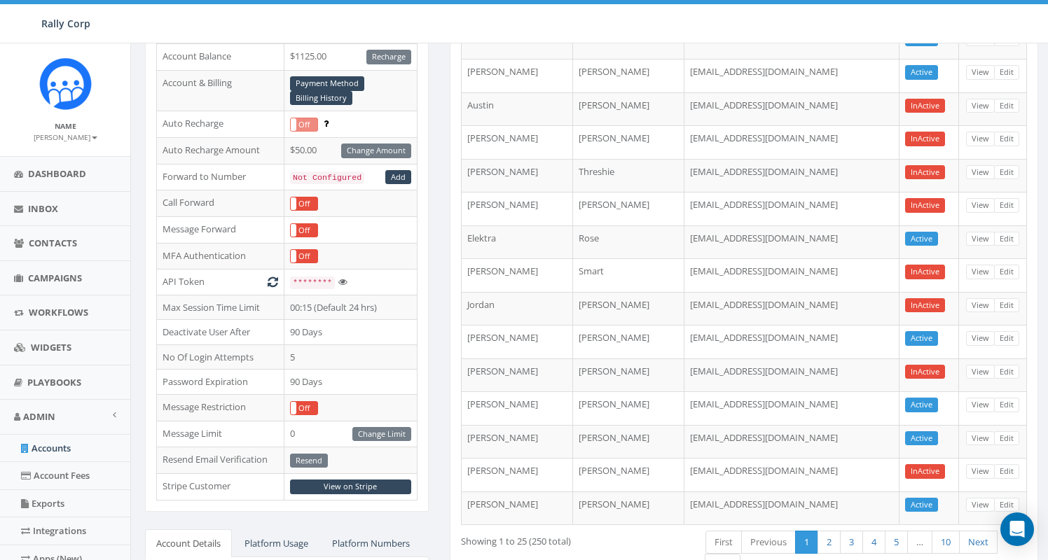
click at [440, 277] on div "Users Workflows Campaigns New 25 50 100 admin starter essential free First Name…" at bounding box center [743, 263] width 609 height 694
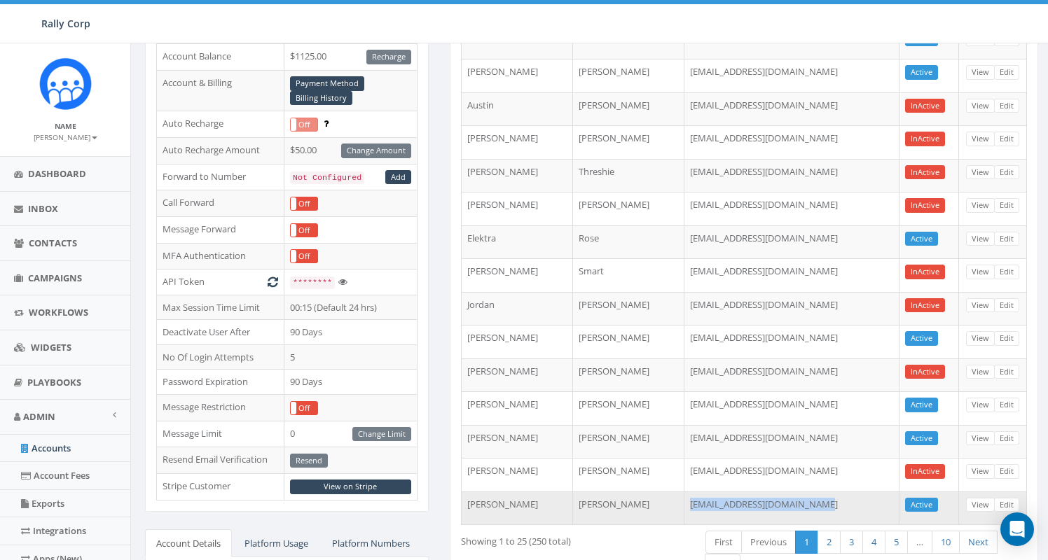
click at [844, 510] on td "txlewis5@texaschildrens.org" at bounding box center [791, 509] width 215 height 34
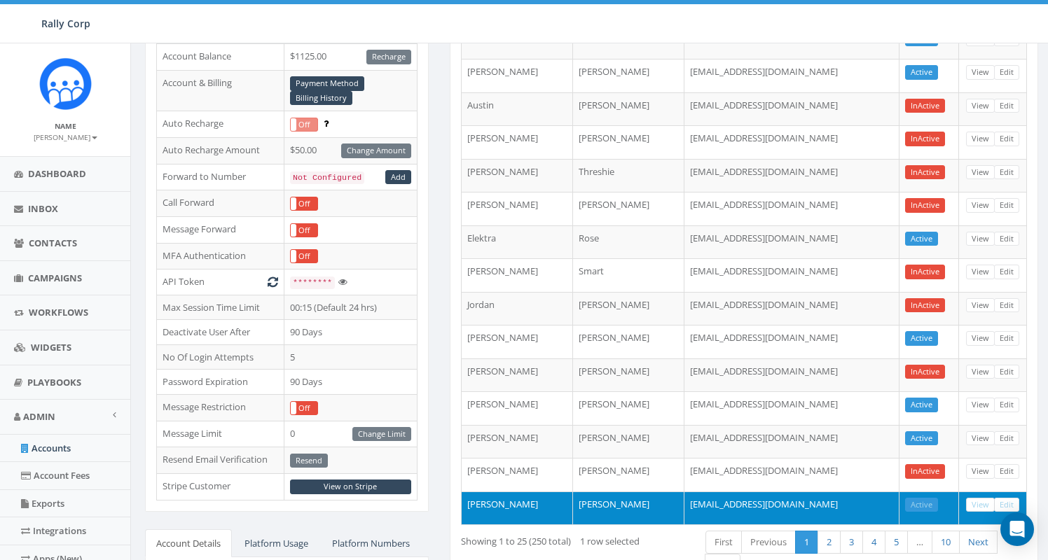
click at [979, 498] on link "View" at bounding box center [980, 505] width 29 height 15
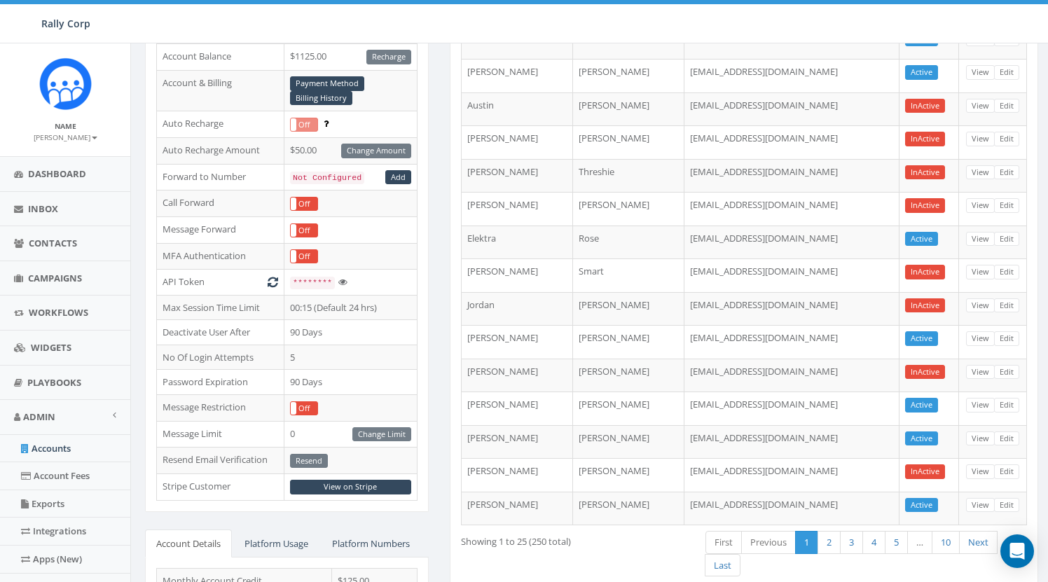
click at [434, 335] on div "ESSENTIAL Edit Account Type Non Profit Account Balance $1125.00 Recharge Accoun…" at bounding box center [287, 352] width 305 height 873
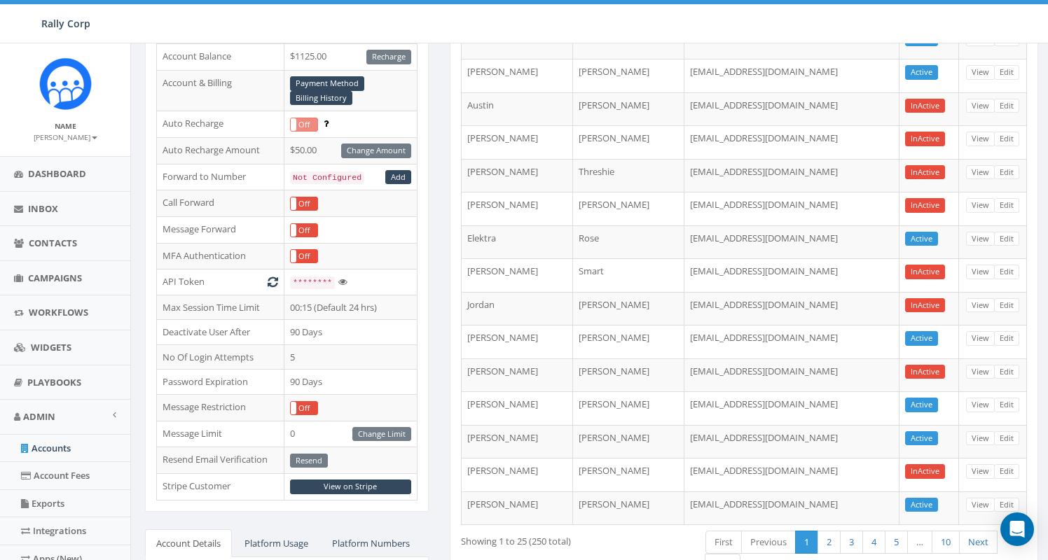
click at [425, 246] on div "Account Type Non Profit Account Balance $1125.00 Recharge Account & Billing Pay…" at bounding box center [287, 228] width 284 height 568
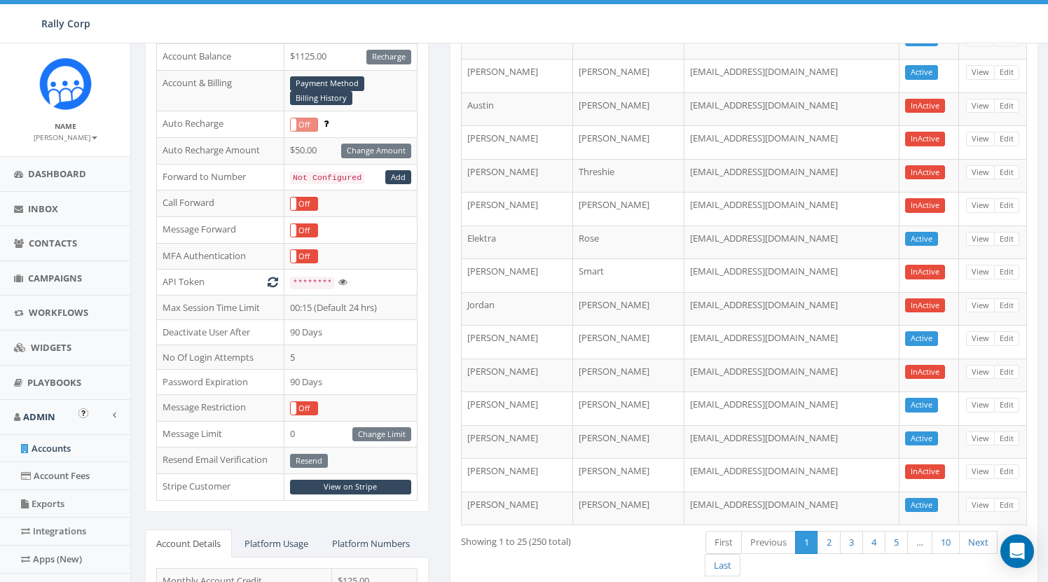
click at [64, 446] on link "Accounts" at bounding box center [65, 448] width 130 height 27
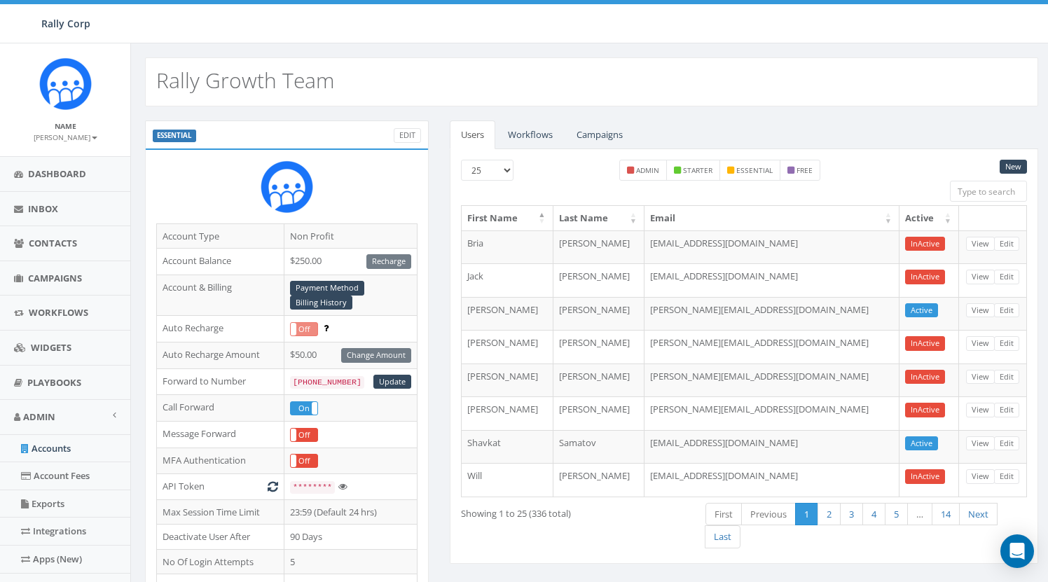
click at [993, 193] on input "search" at bounding box center [988, 191] width 77 height 21
type input "[PERSON_NAME]"
click at [994, 191] on input "search" at bounding box center [988, 191] width 77 height 21
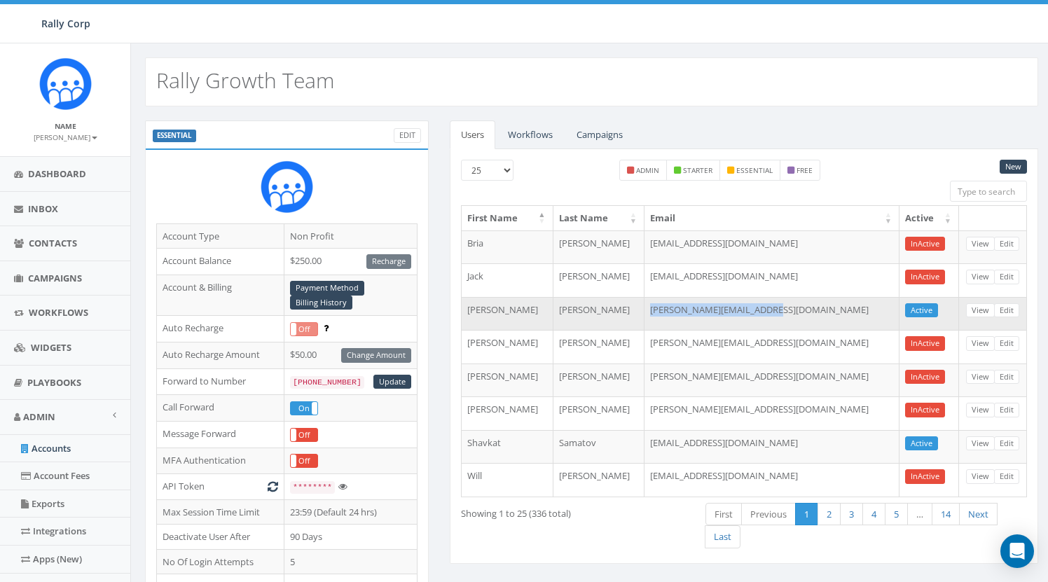
drag, startPoint x: 656, startPoint y: 309, endPoint x: 780, endPoint y: 312, distance: 124.0
click at [780, 312] on td "james+sales@rallycorp.com" at bounding box center [772, 314] width 255 height 34
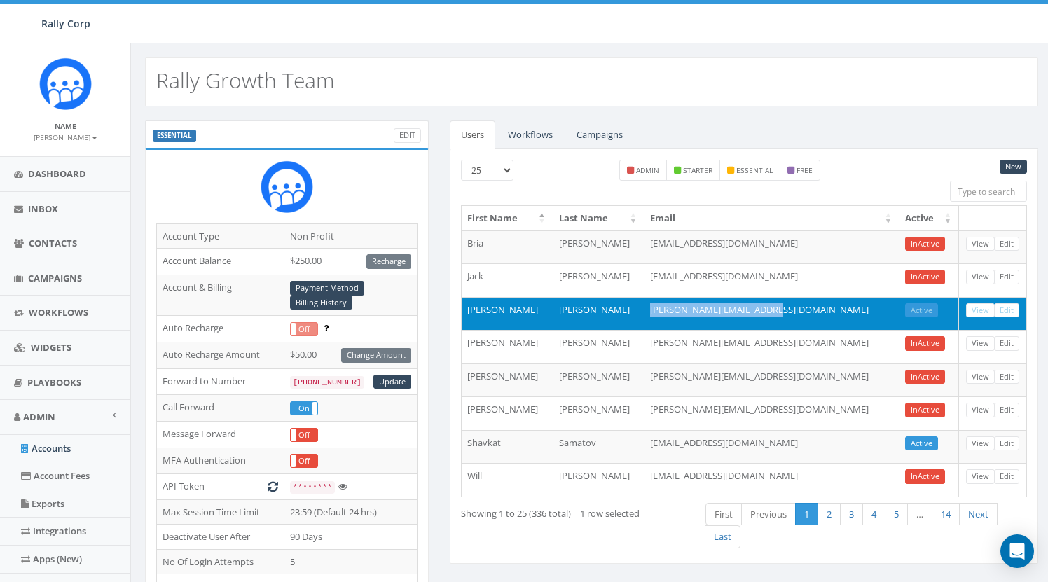
copy td "james+sales@rallycorp.com"
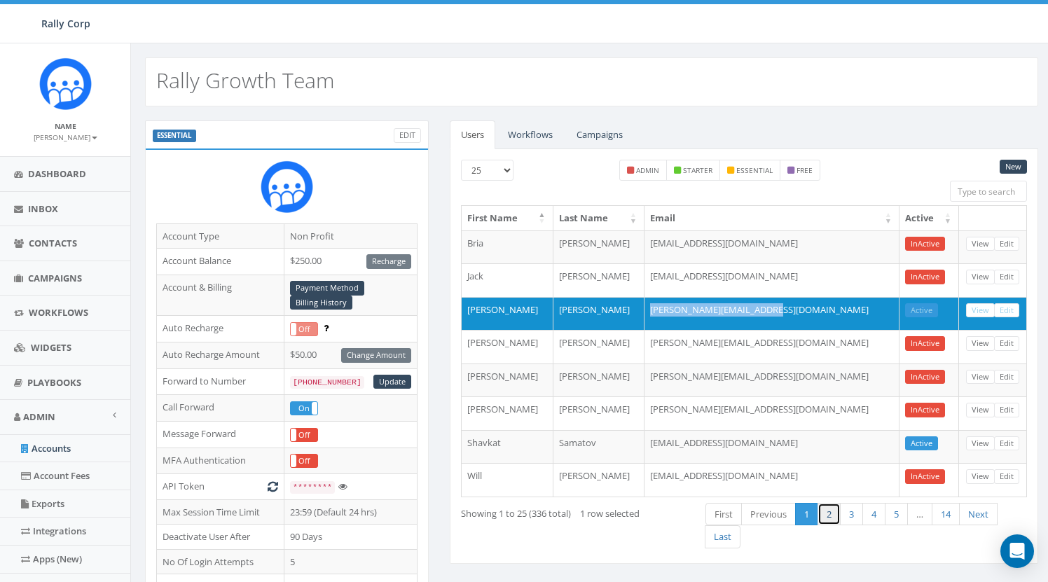
click at [830, 519] on link "2" at bounding box center [829, 514] width 23 height 23
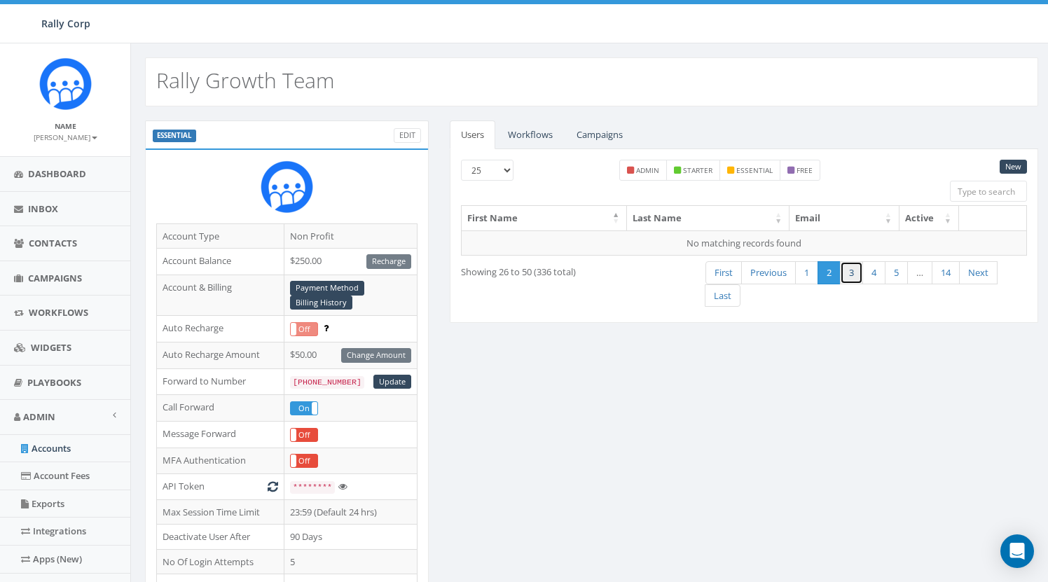
click at [850, 278] on link "3" at bounding box center [851, 272] width 23 height 23
click at [796, 282] on link "1" at bounding box center [806, 272] width 23 height 23
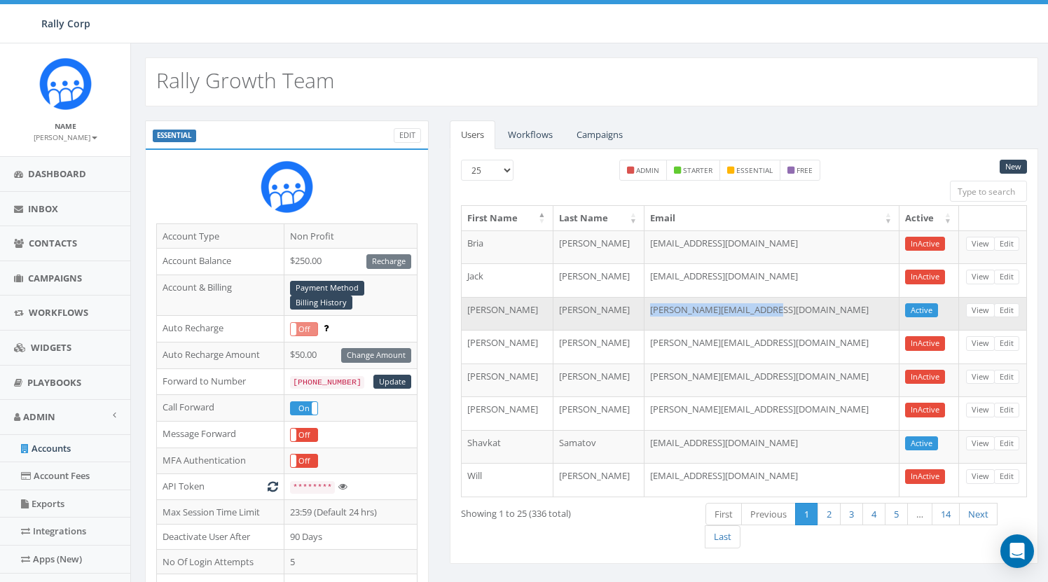
drag, startPoint x: 658, startPoint y: 310, endPoint x: 798, endPoint y: 308, distance: 140.1
click at [798, 308] on td "james+sales@rallycorp.com" at bounding box center [772, 314] width 255 height 34
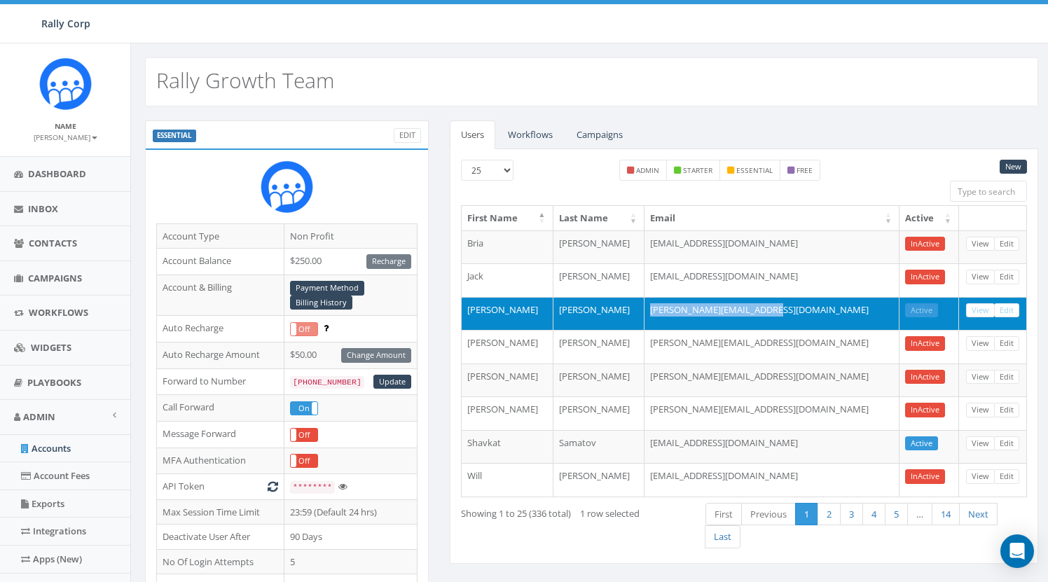
copy td "james+sales@rallycorp.com"
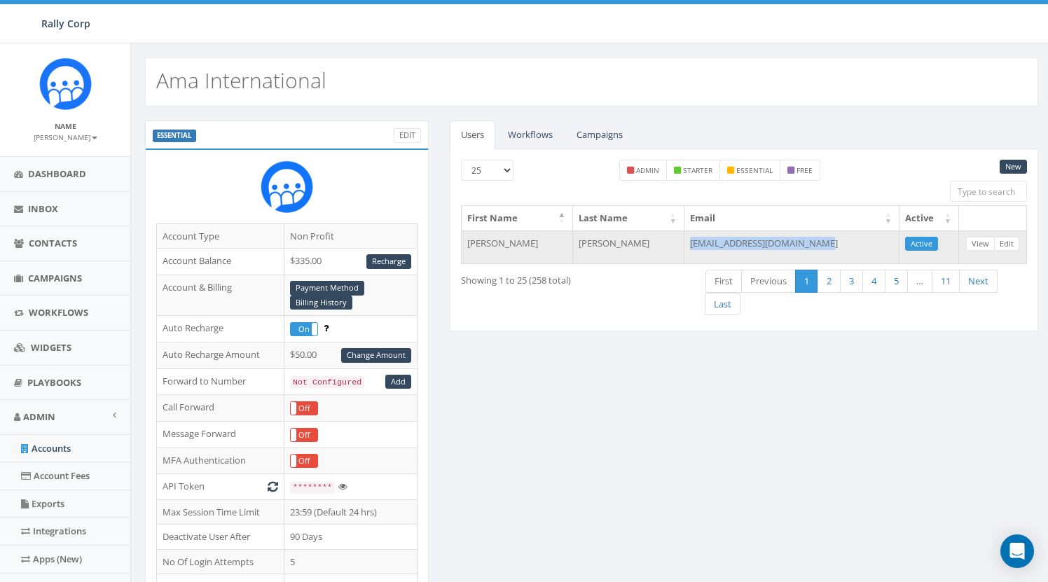
drag, startPoint x: 689, startPoint y: 243, endPoint x: 830, endPoint y: 244, distance: 141.5
click at [830, 244] on td "erikadawnplunkett@gmail.com" at bounding box center [791, 247] width 215 height 34
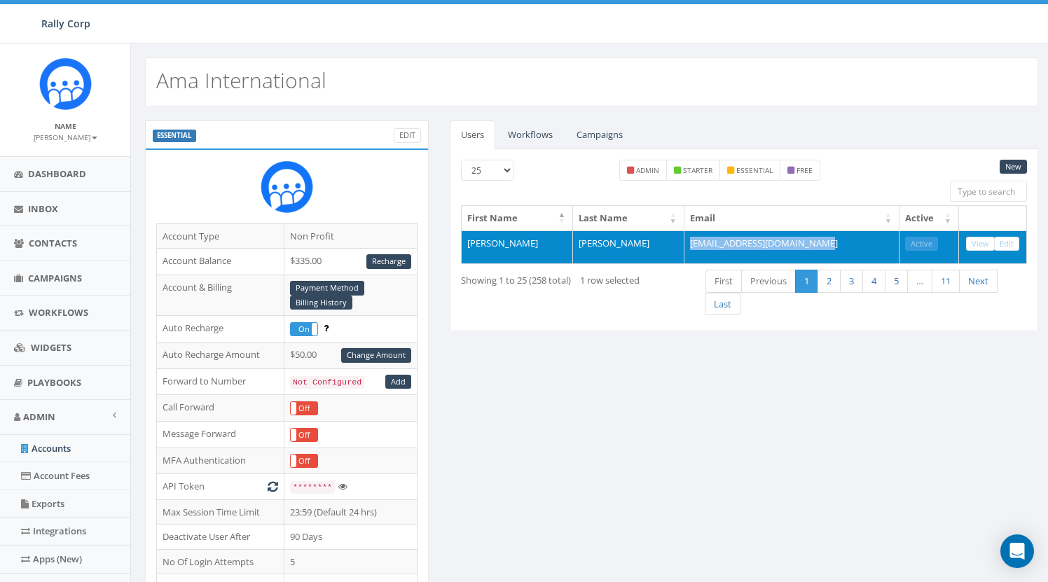
copy td "erikadawnplunkett@gmail.com"
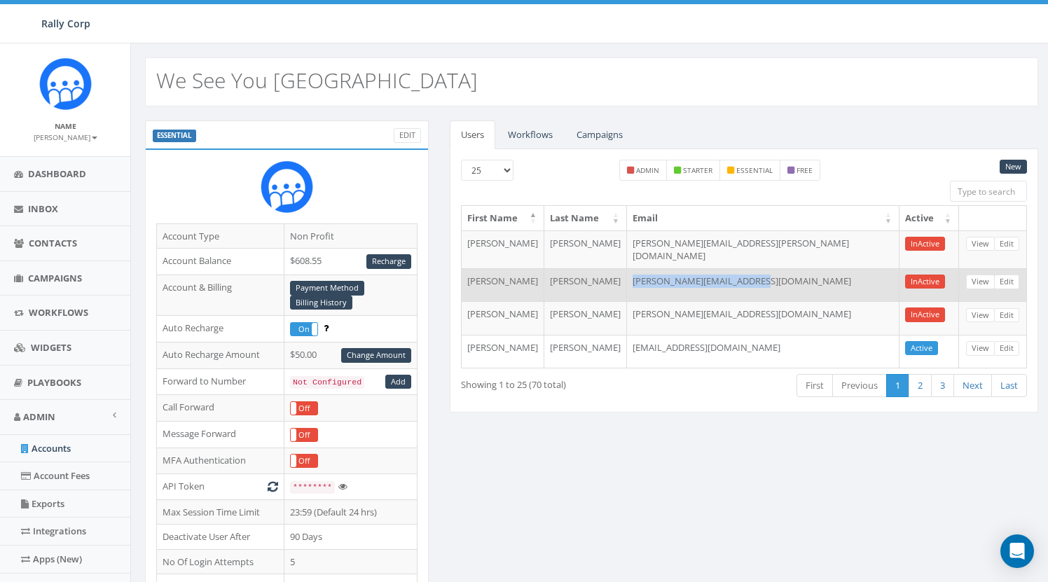
drag, startPoint x: 689, startPoint y: 275, endPoint x: 821, endPoint y: 275, distance: 132.4
click at [821, 275] on td "[PERSON_NAME][EMAIL_ADDRESS][DOMAIN_NAME]" at bounding box center [763, 285] width 273 height 34
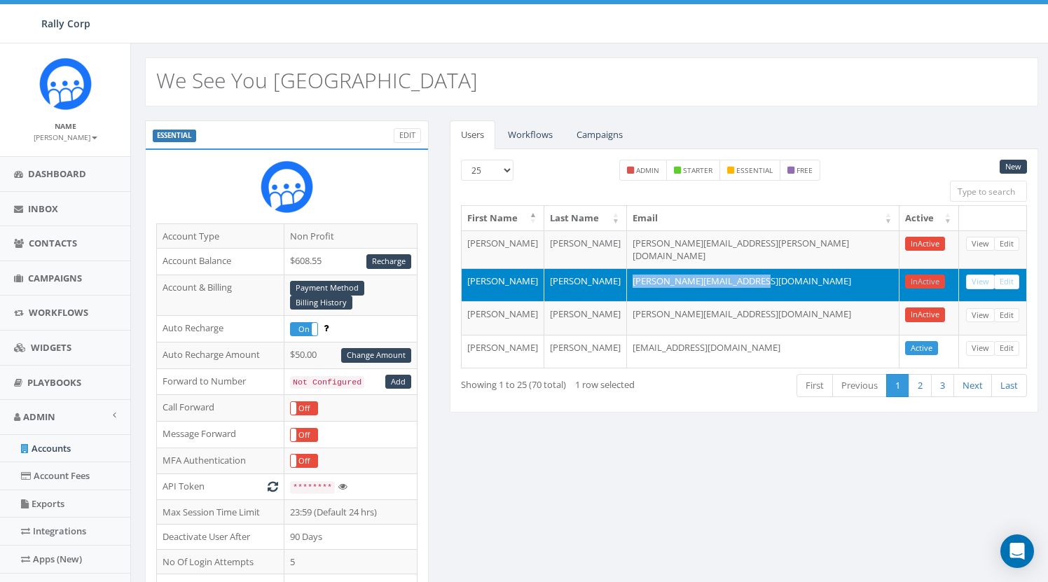
click at [806, 273] on td "[PERSON_NAME][EMAIL_ADDRESS][DOMAIN_NAME]" at bounding box center [763, 285] width 273 height 34
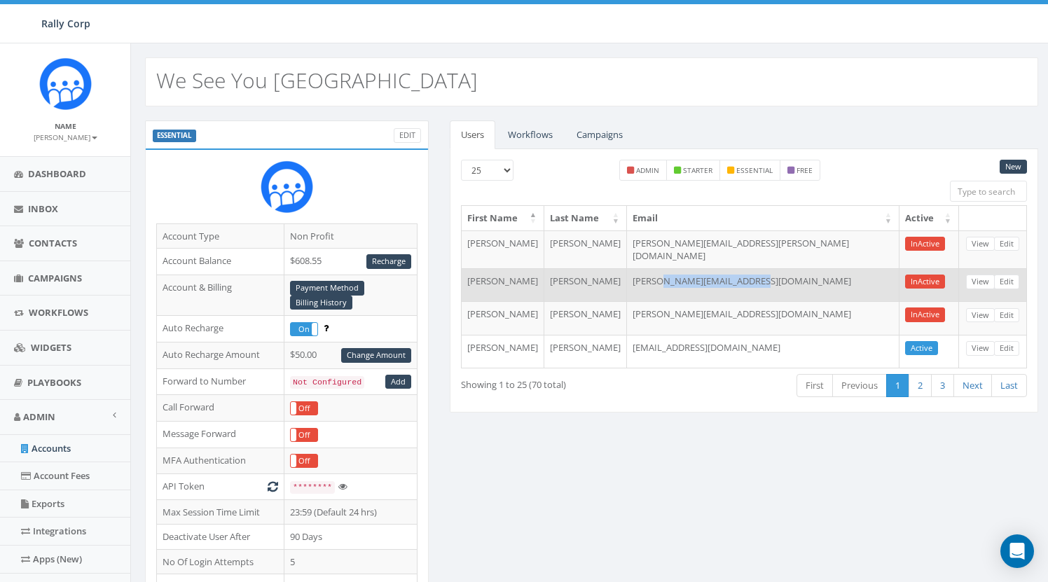
click at [806, 273] on td "[PERSON_NAME][EMAIL_ADDRESS][DOMAIN_NAME]" at bounding box center [763, 285] width 273 height 34
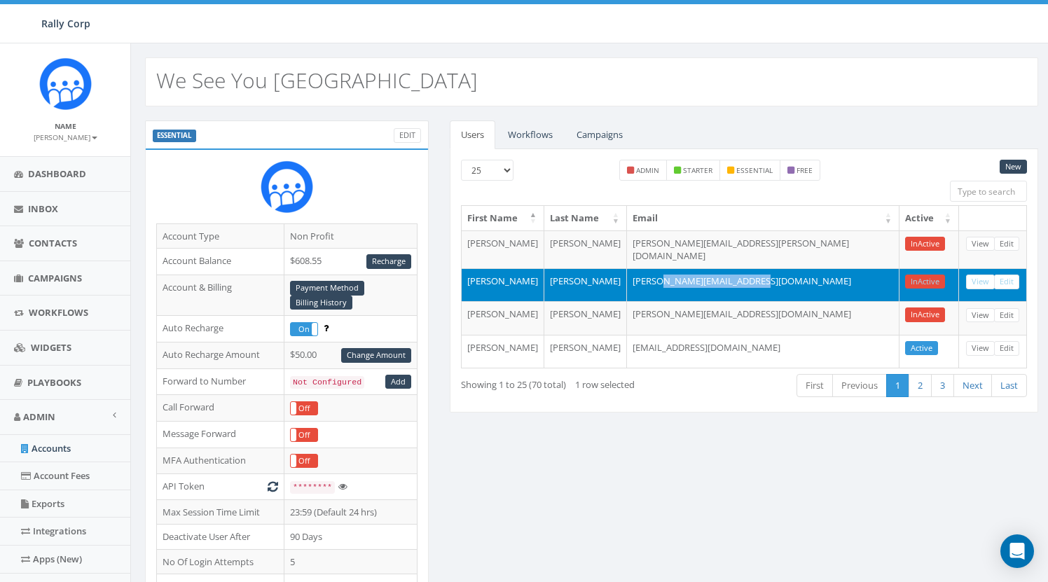
click at [820, 273] on td "[PERSON_NAME][EMAIL_ADDRESS][DOMAIN_NAME]" at bounding box center [763, 285] width 273 height 34
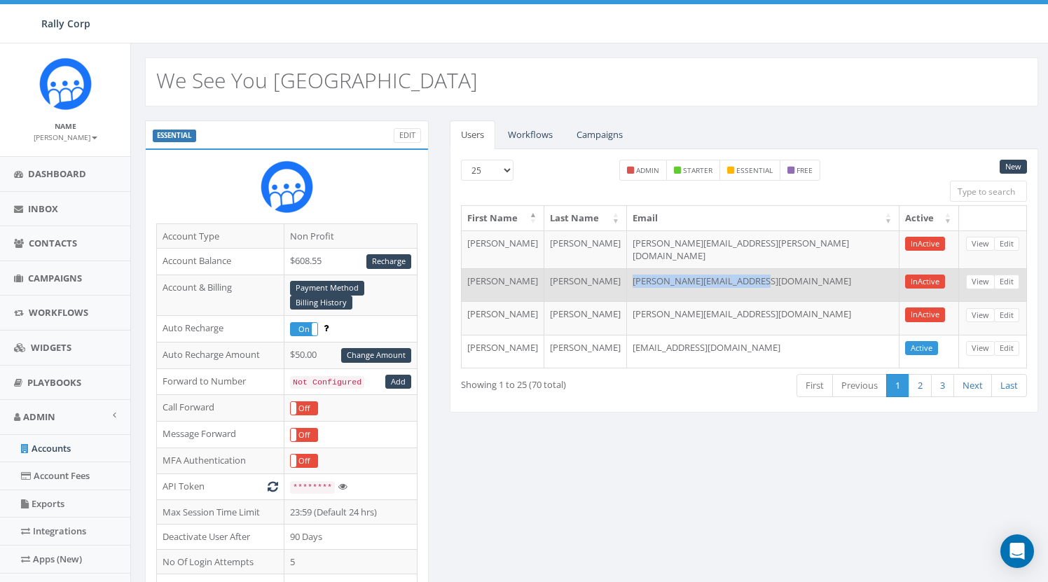
drag, startPoint x: 819, startPoint y: 275, endPoint x: 684, endPoint y: 276, distance: 134.5
click at [684, 276] on td "[PERSON_NAME][EMAIL_ADDRESS][DOMAIN_NAME]" at bounding box center [763, 285] width 273 height 34
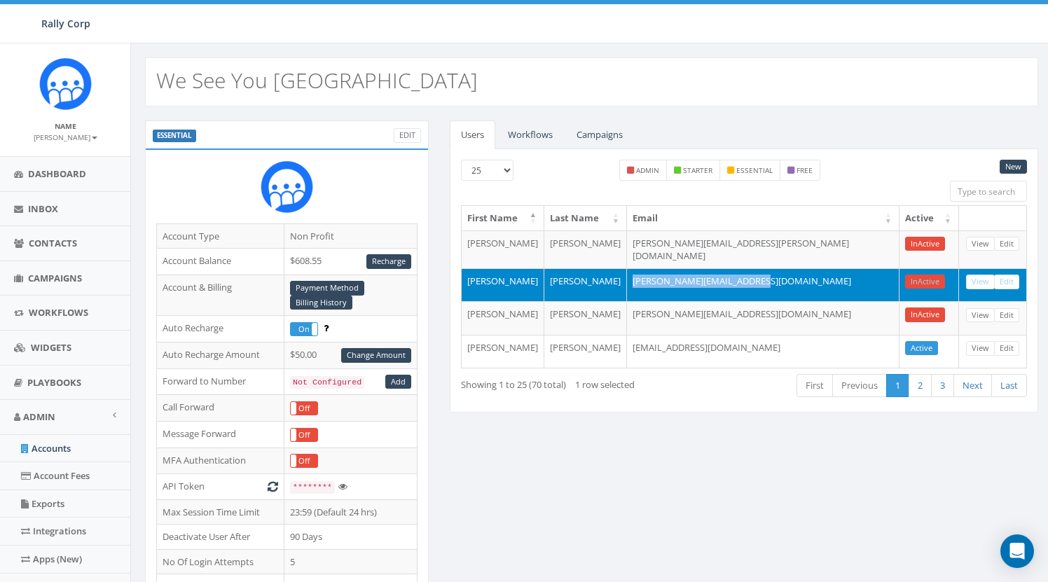
copy td "[PERSON_NAME][EMAIL_ADDRESS][DOMAIN_NAME]"
click at [820, 277] on td "[PERSON_NAME][EMAIL_ADDRESS][DOMAIN_NAME]" at bounding box center [763, 285] width 273 height 34
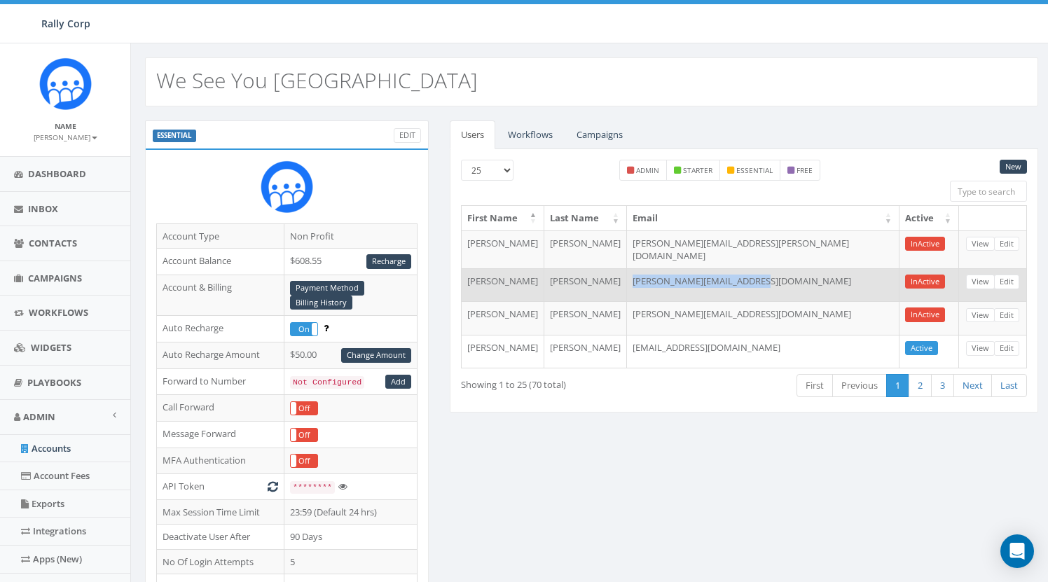
drag, startPoint x: 820, startPoint y: 276, endPoint x: 685, endPoint y: 275, distance: 134.5
click at [685, 275] on td "[PERSON_NAME][EMAIL_ADDRESS][DOMAIN_NAME]" at bounding box center [763, 285] width 273 height 34
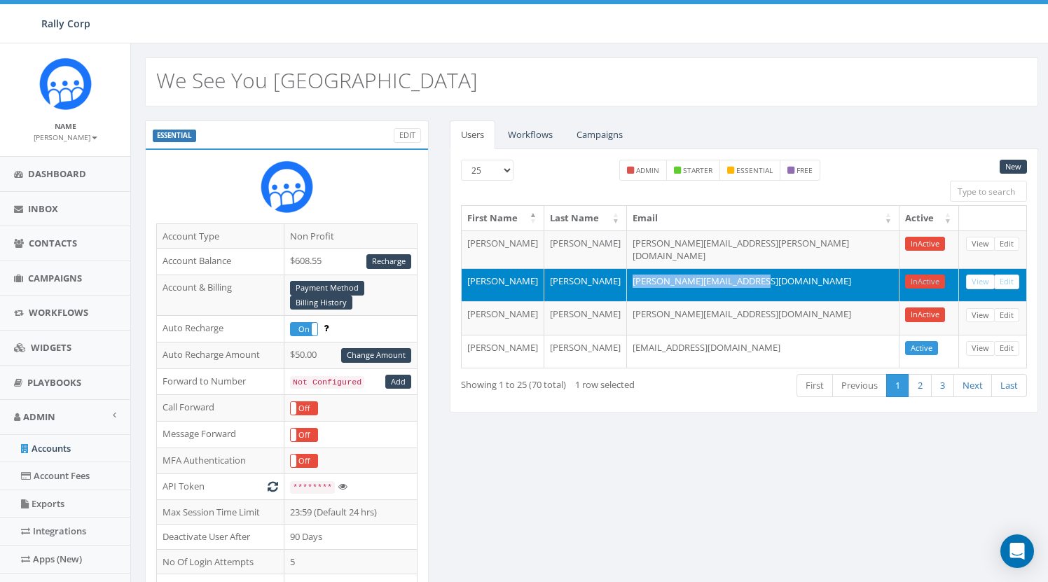
copy td "[PERSON_NAME][EMAIL_ADDRESS][DOMAIN_NAME]"
click at [852, 276] on td "[PERSON_NAME][EMAIL_ADDRESS][DOMAIN_NAME]" at bounding box center [763, 285] width 273 height 34
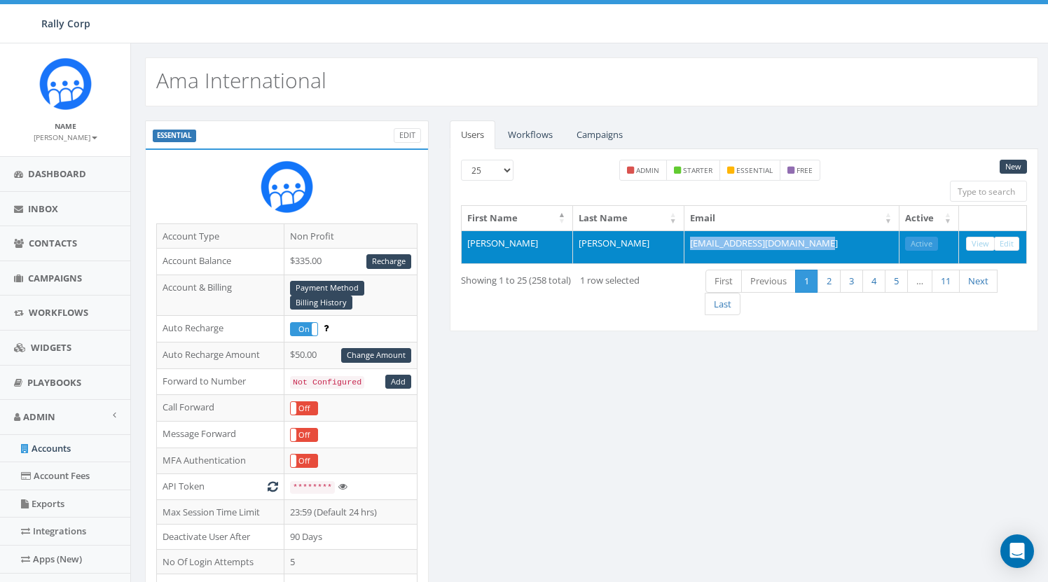
drag, startPoint x: 690, startPoint y: 241, endPoint x: 835, endPoint y: 242, distance: 145.0
click at [835, 242] on td "erikadawnplunkett@gmail.com" at bounding box center [791, 247] width 215 height 34
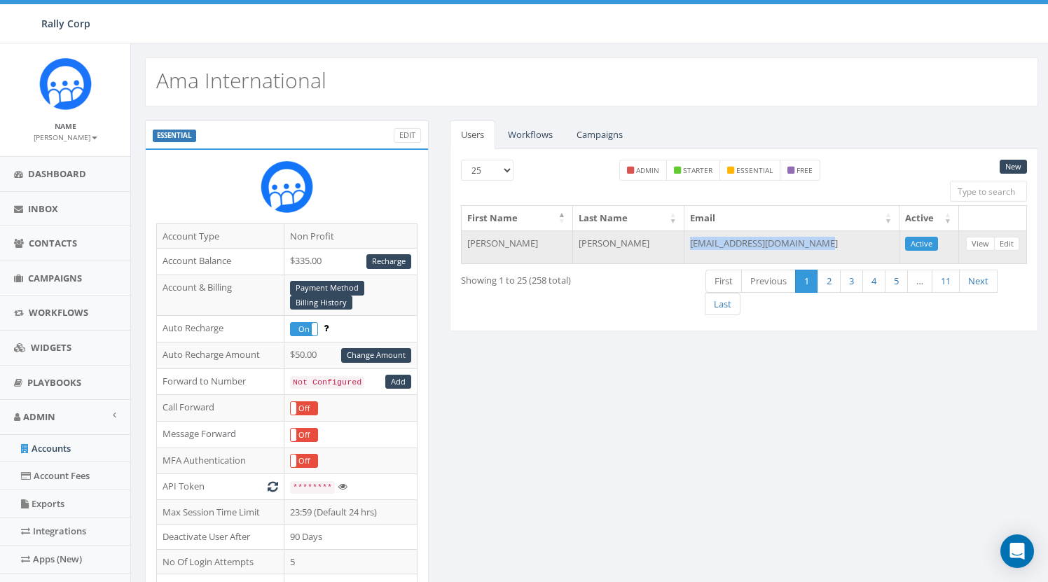
copy td "erikadawnplunkett@gmail.com"
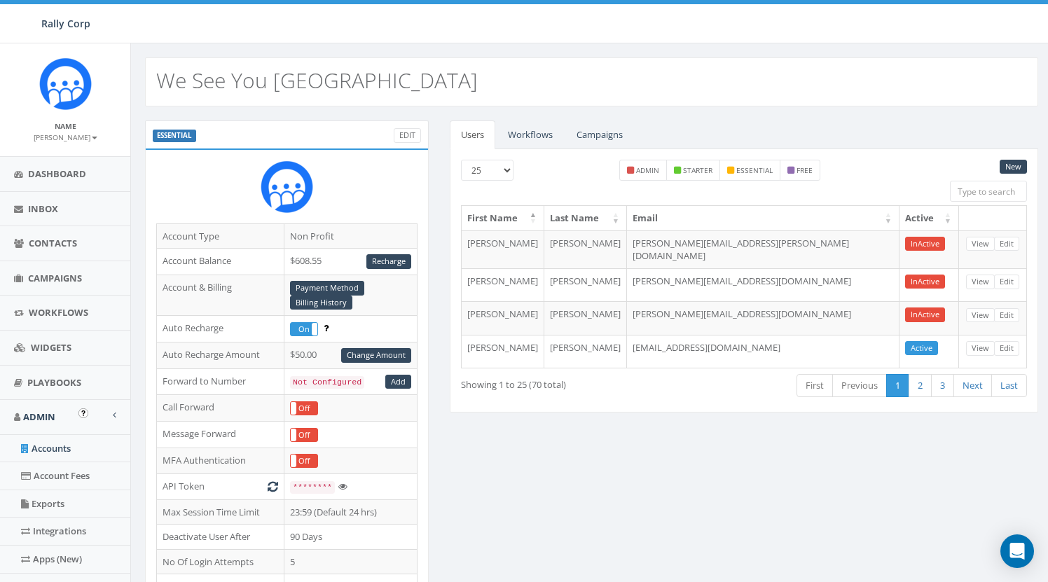
click at [69, 442] on link "Accounts" at bounding box center [65, 448] width 130 height 27
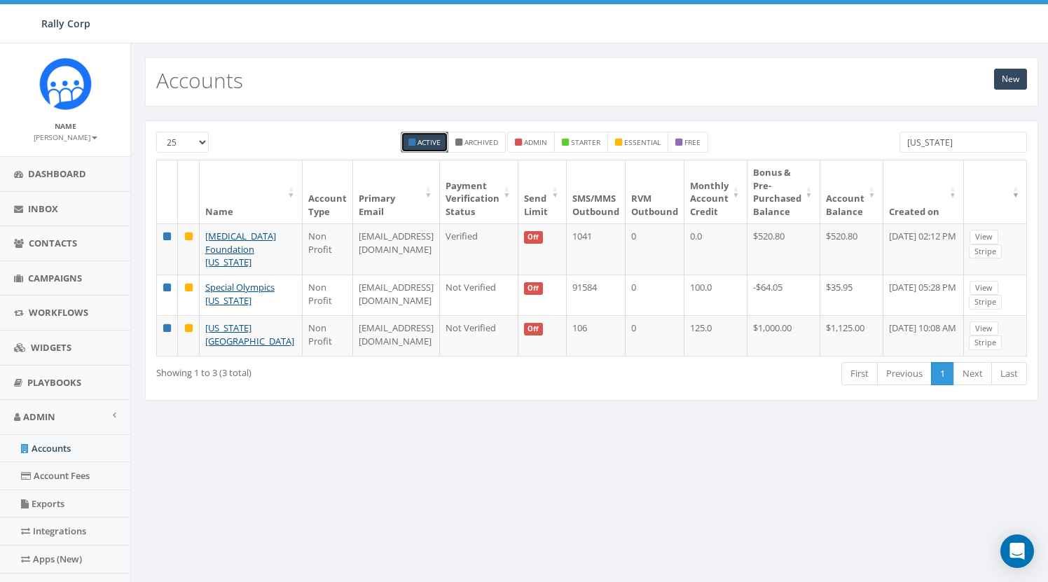
click at [935, 140] on input "Texas" at bounding box center [963, 142] width 127 height 21
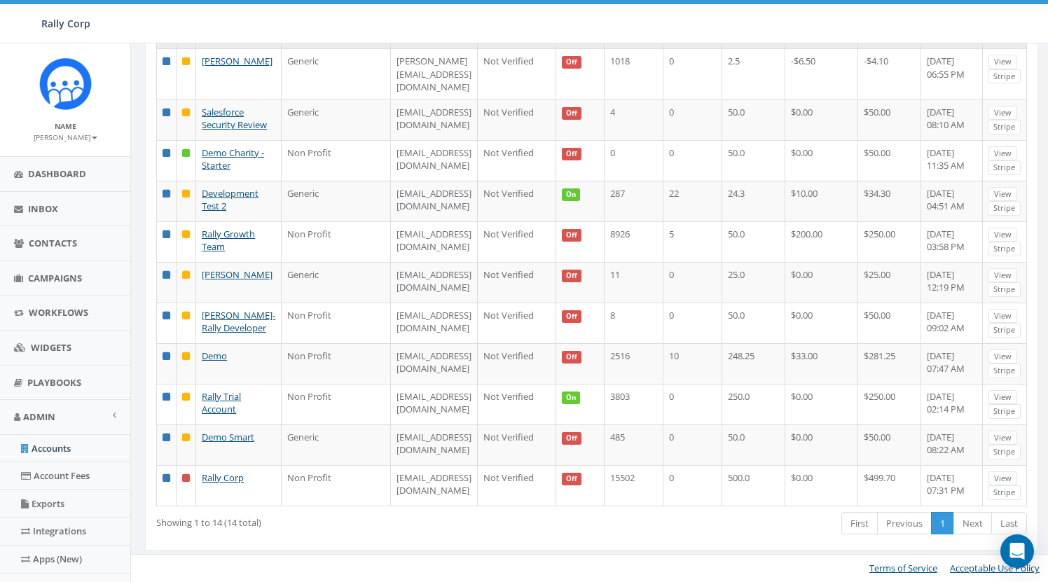
scroll to position [402, 0]
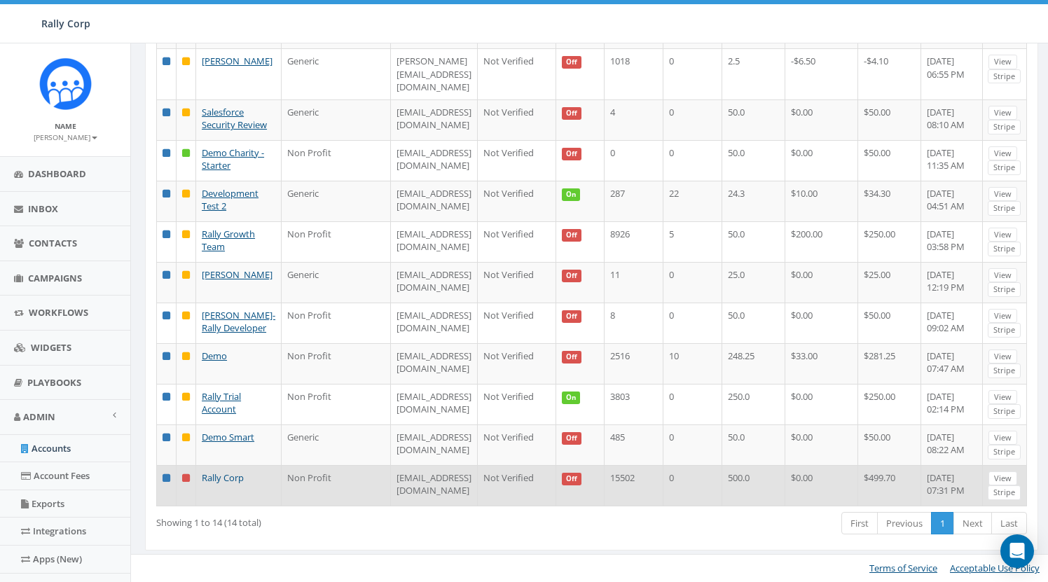
type input "Rally"
click at [228, 474] on link "Rally Corp" at bounding box center [223, 477] width 42 height 13
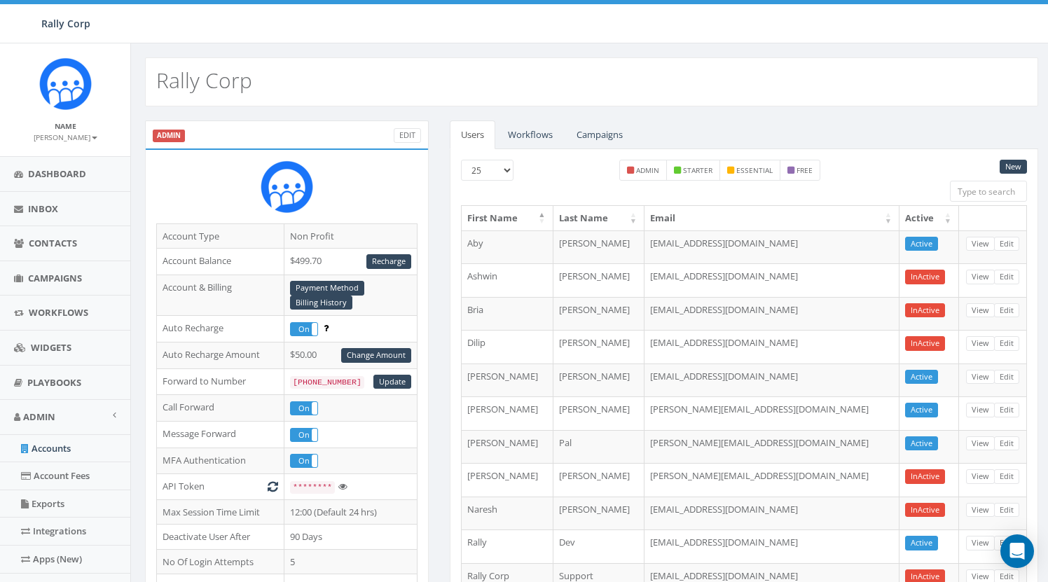
click at [538, 124] on link "Workflows" at bounding box center [530, 134] width 67 height 29
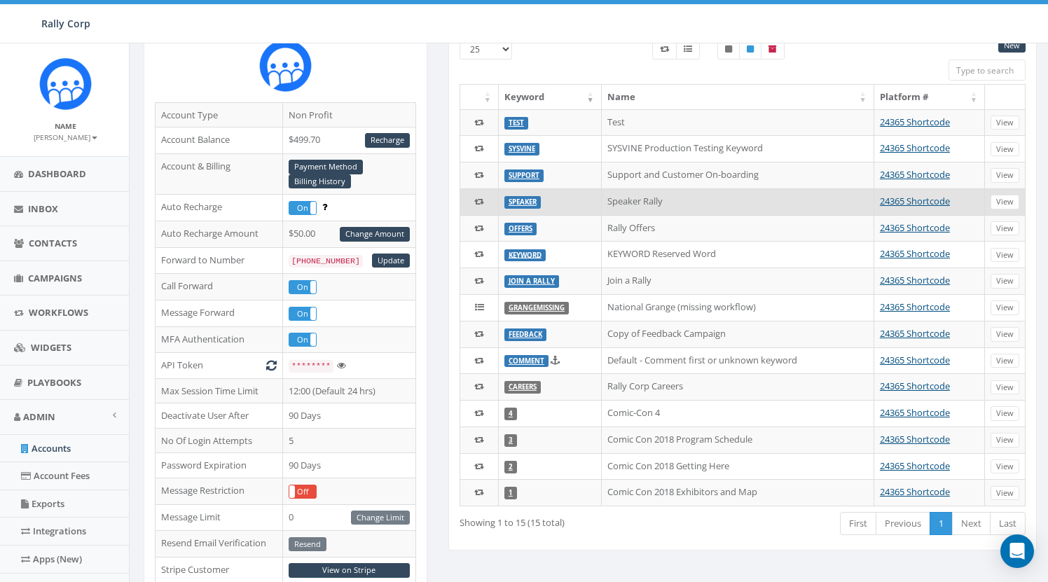
scroll to position [122, 1]
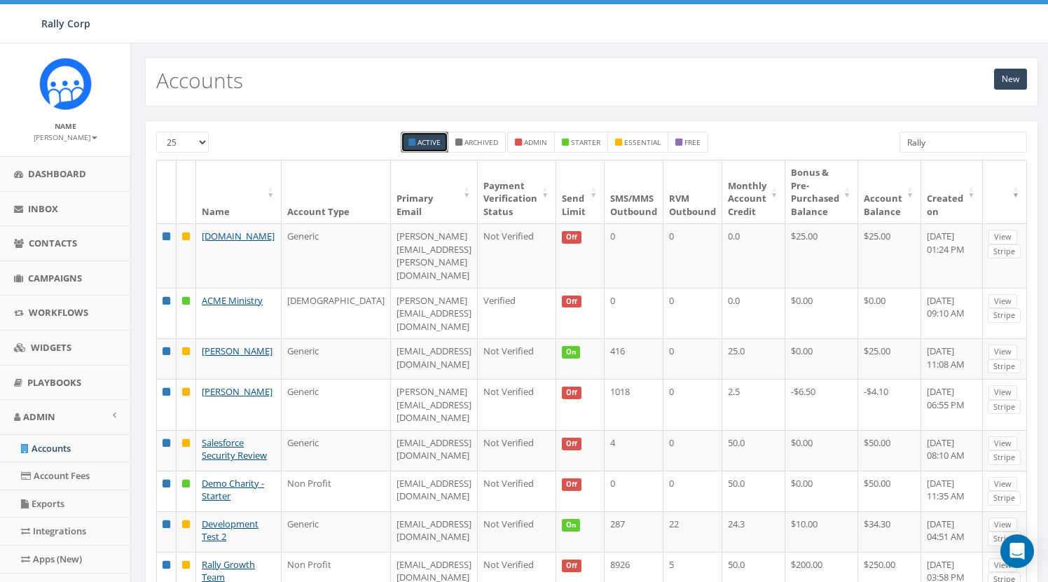
click at [932, 140] on input "Rally" at bounding box center [963, 142] width 127 height 21
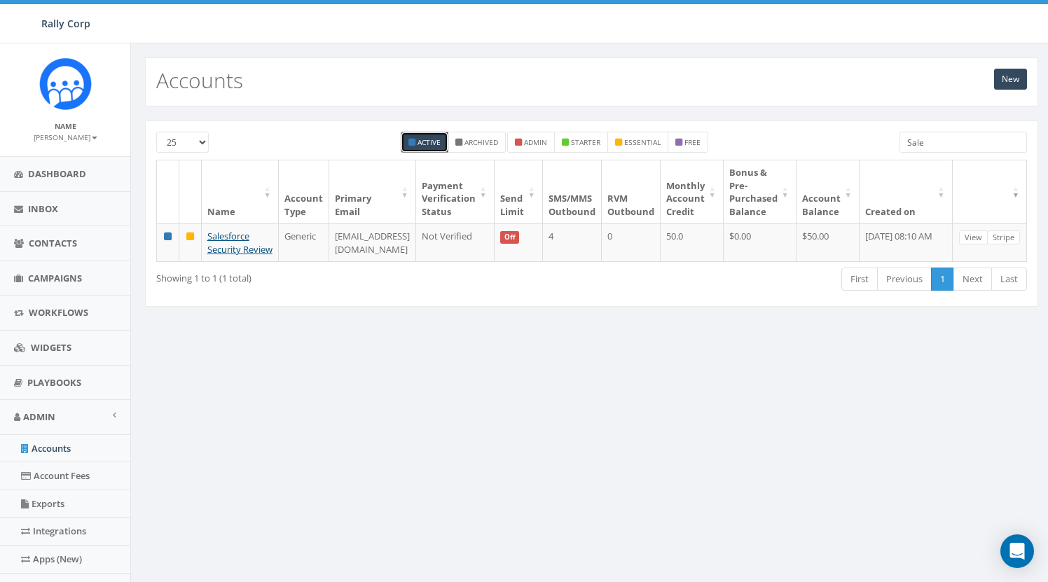
click at [962, 143] on input "Sale" at bounding box center [963, 142] width 127 height 21
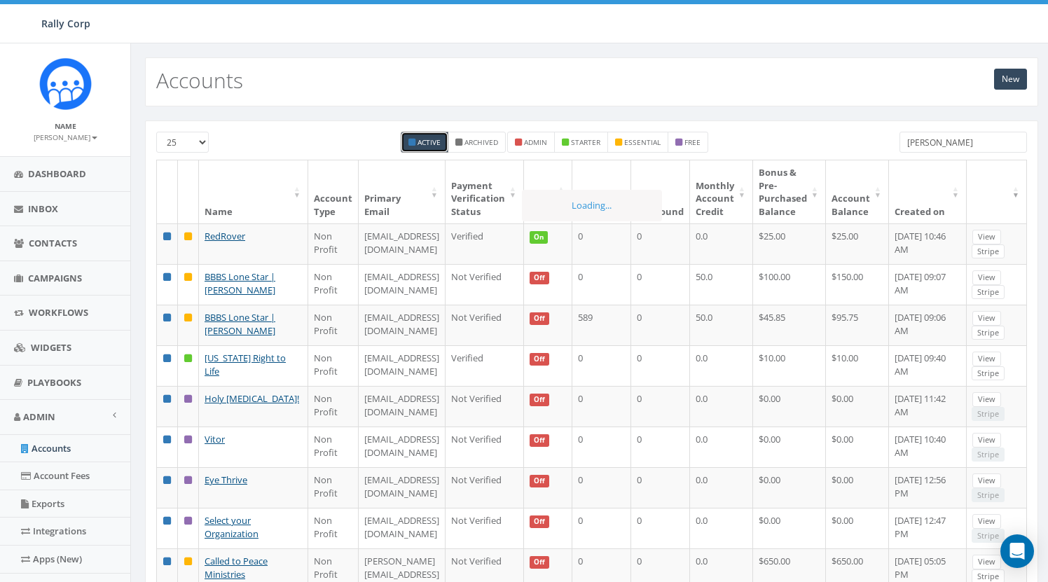
type input "Rally"
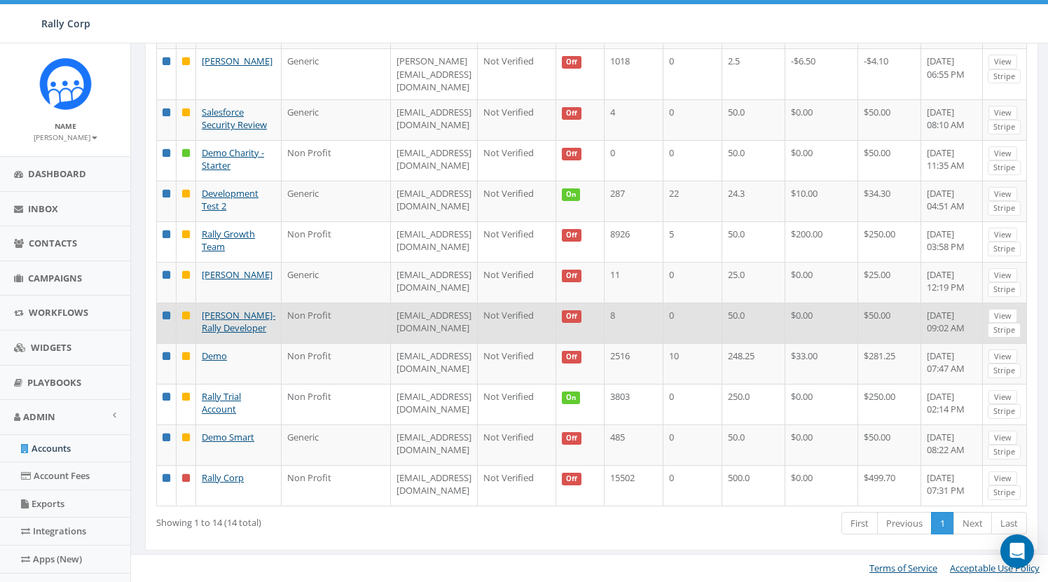
scroll to position [402, 0]
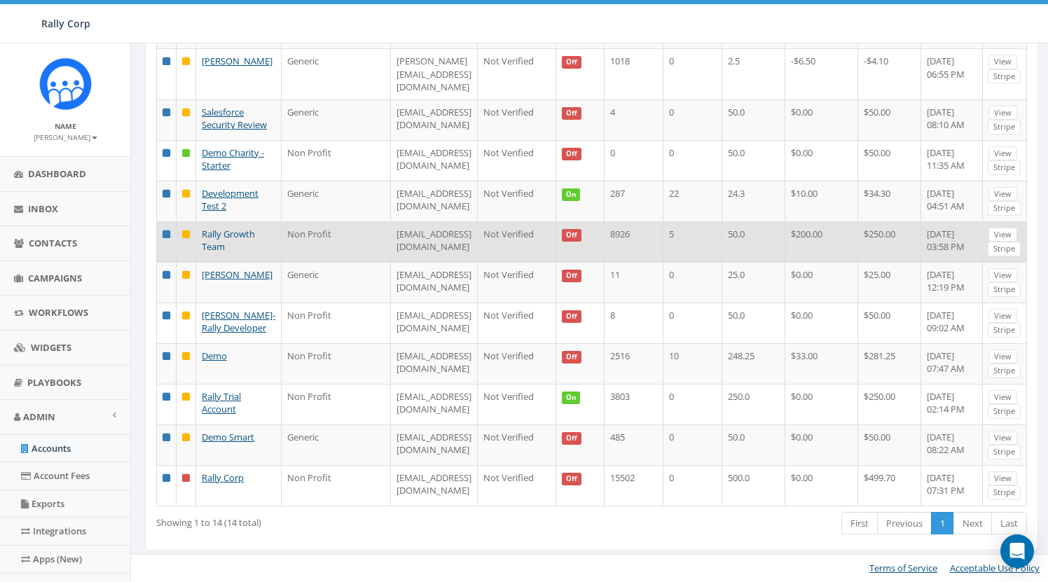
click at [255, 228] on link "Rally Growth Team" at bounding box center [228, 241] width 53 height 26
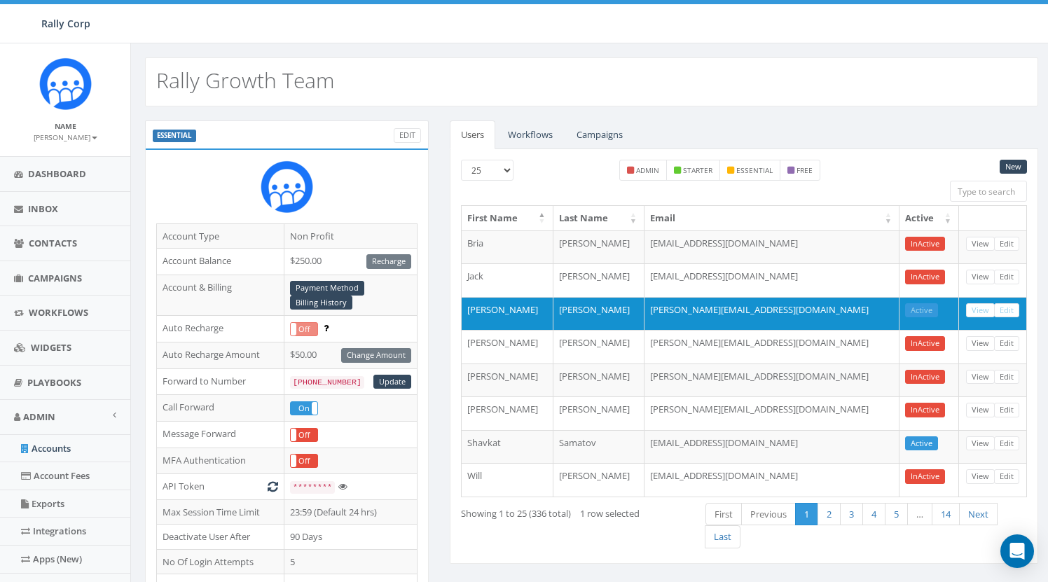
click at [537, 149] on div "New 25 50 100 admin starter essential free First Name Last Name Email Active [P…" at bounding box center [744, 356] width 588 height 415
click at [537, 120] on link "Workflows" at bounding box center [530, 134] width 67 height 29
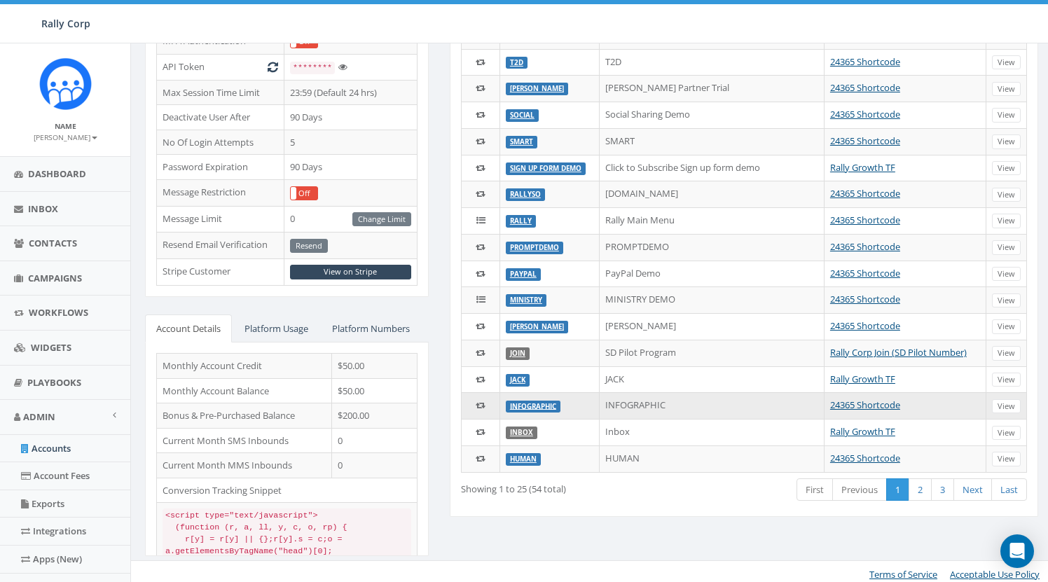
scroll to position [387, 0]
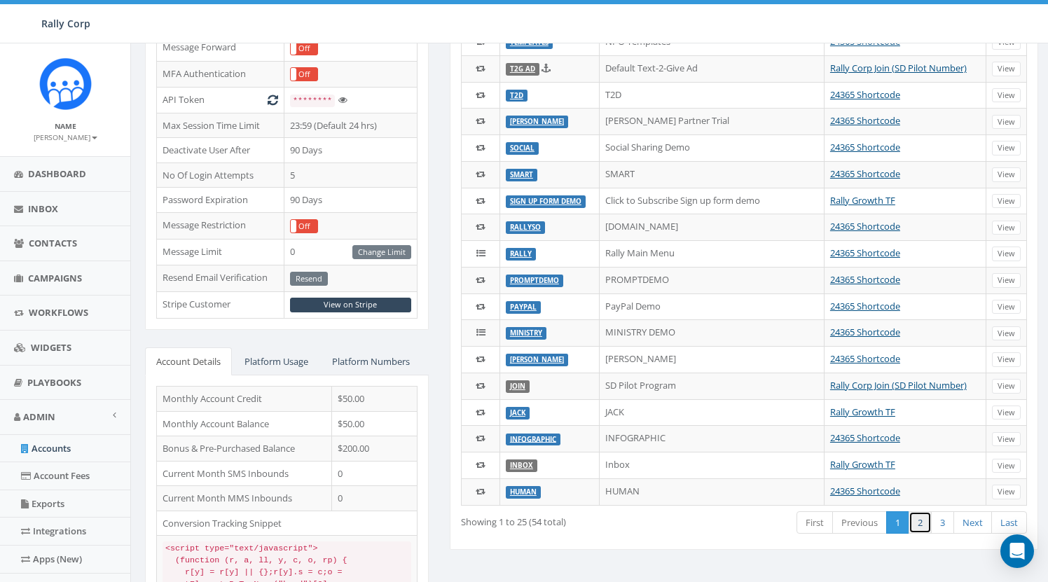
click at [918, 518] on link "2" at bounding box center [920, 522] width 23 height 23
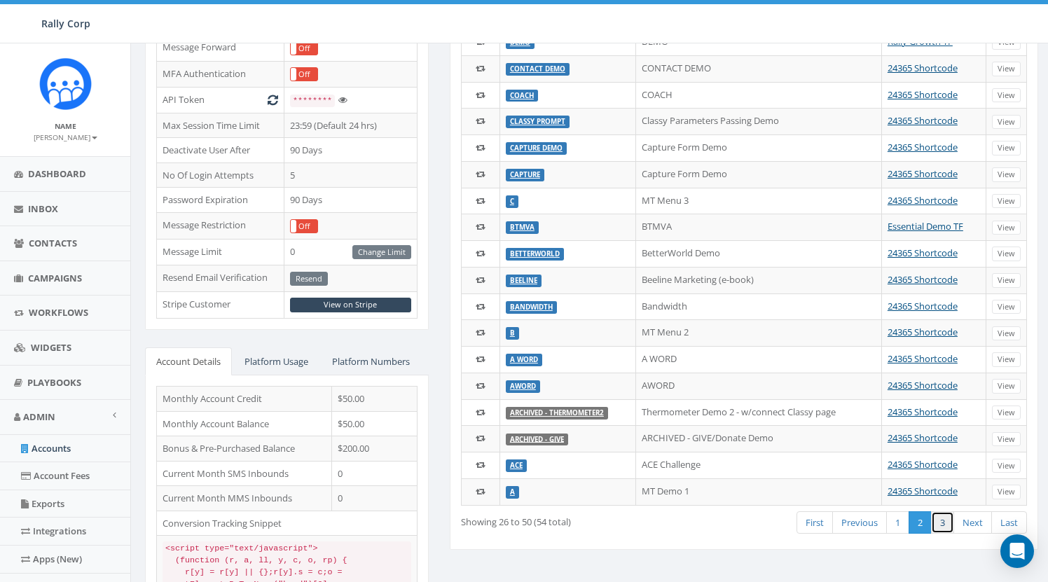
click at [944, 517] on link "3" at bounding box center [942, 522] width 23 height 23
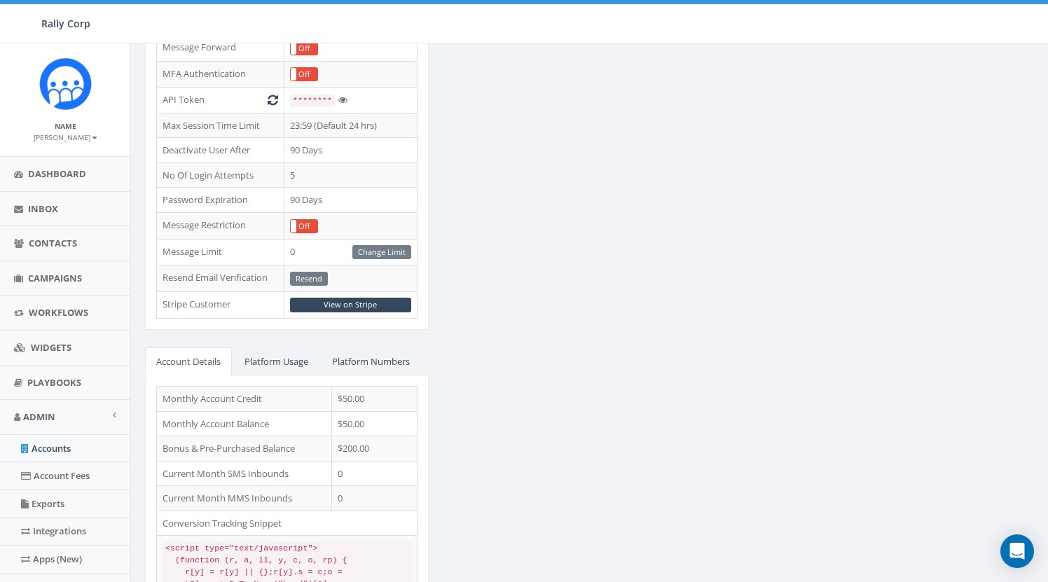
scroll to position [61, 0]
